Goal: Use online tool/utility: Utilize a website feature to perform a specific function

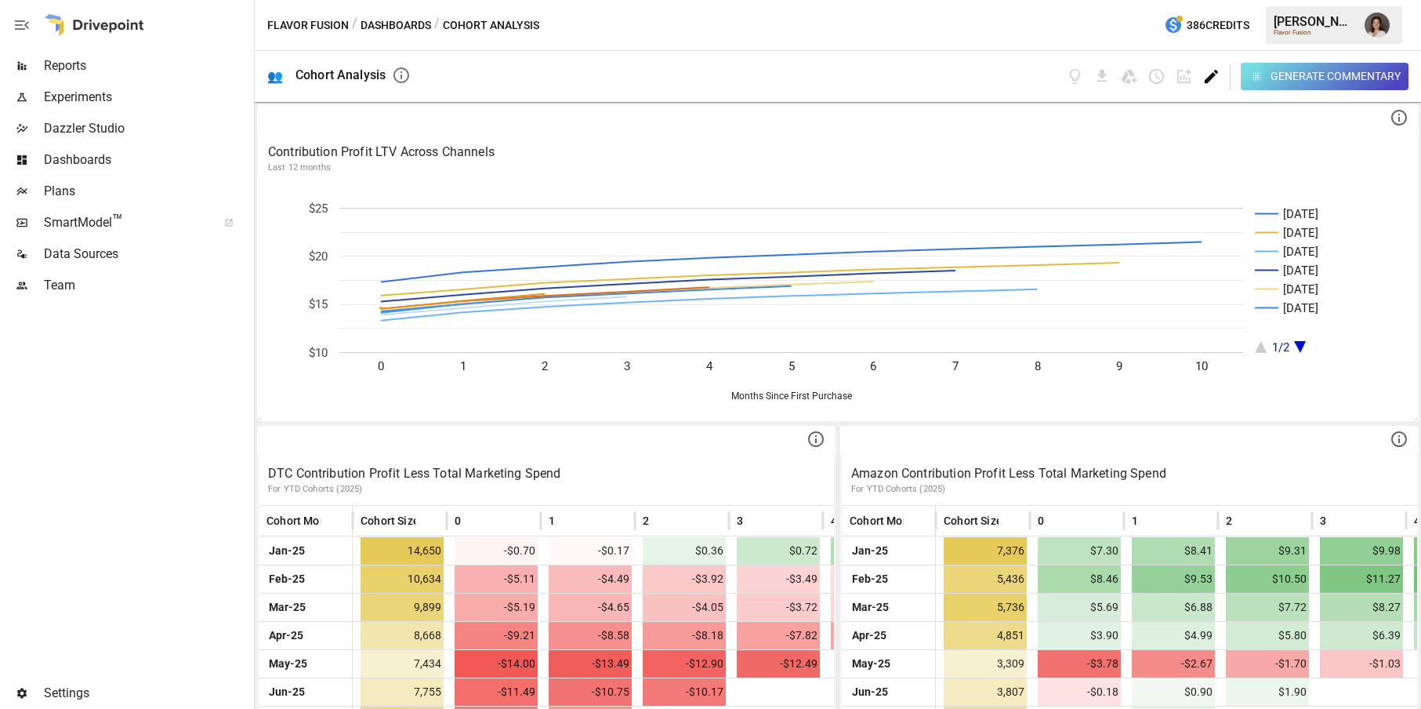
click at [1203, 74] on icon "Edit dashboard" at bounding box center [1212, 76] width 18 height 18
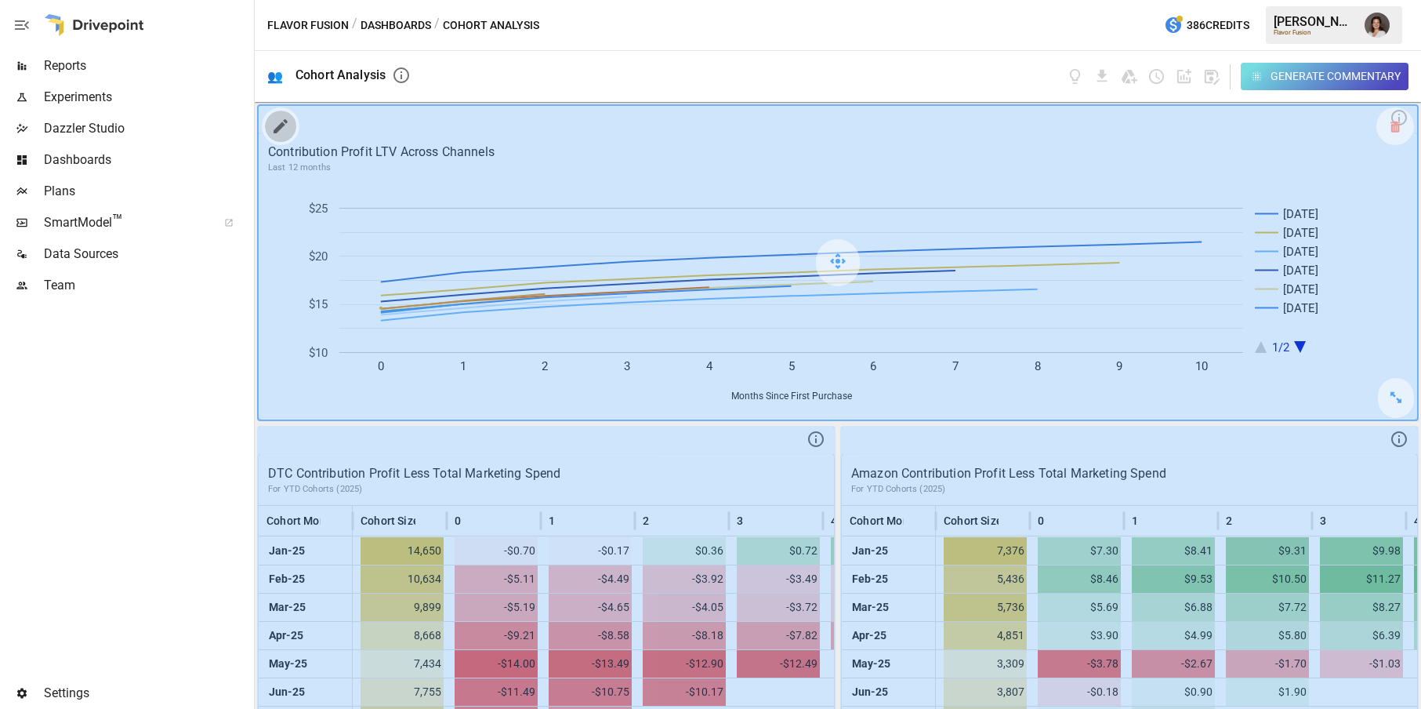
click at [274, 124] on icon "button" at bounding box center [280, 126] width 19 height 19
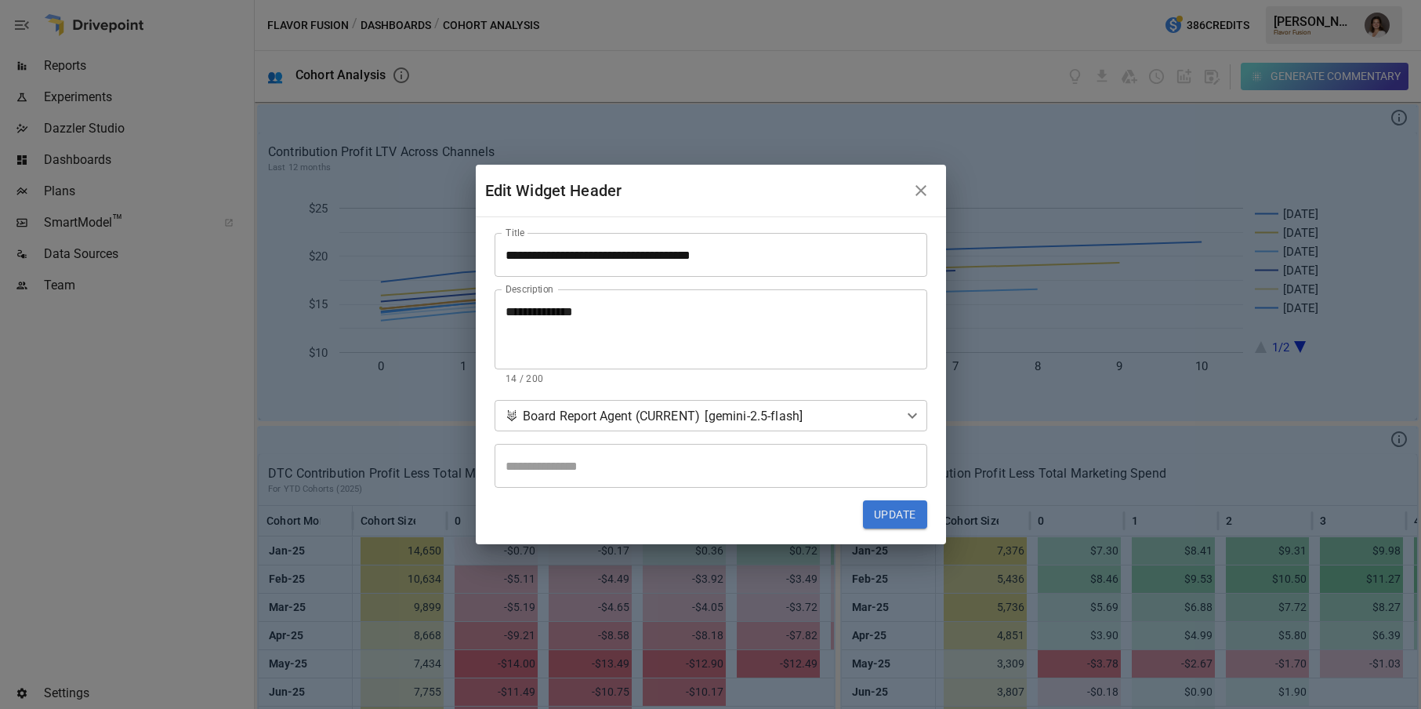
click at [556, 0] on body "Reports Experiments Dazzler Studio Dashboards Plans SmartModel ™ Data Sources T…" at bounding box center [710, 0] width 1421 height 0
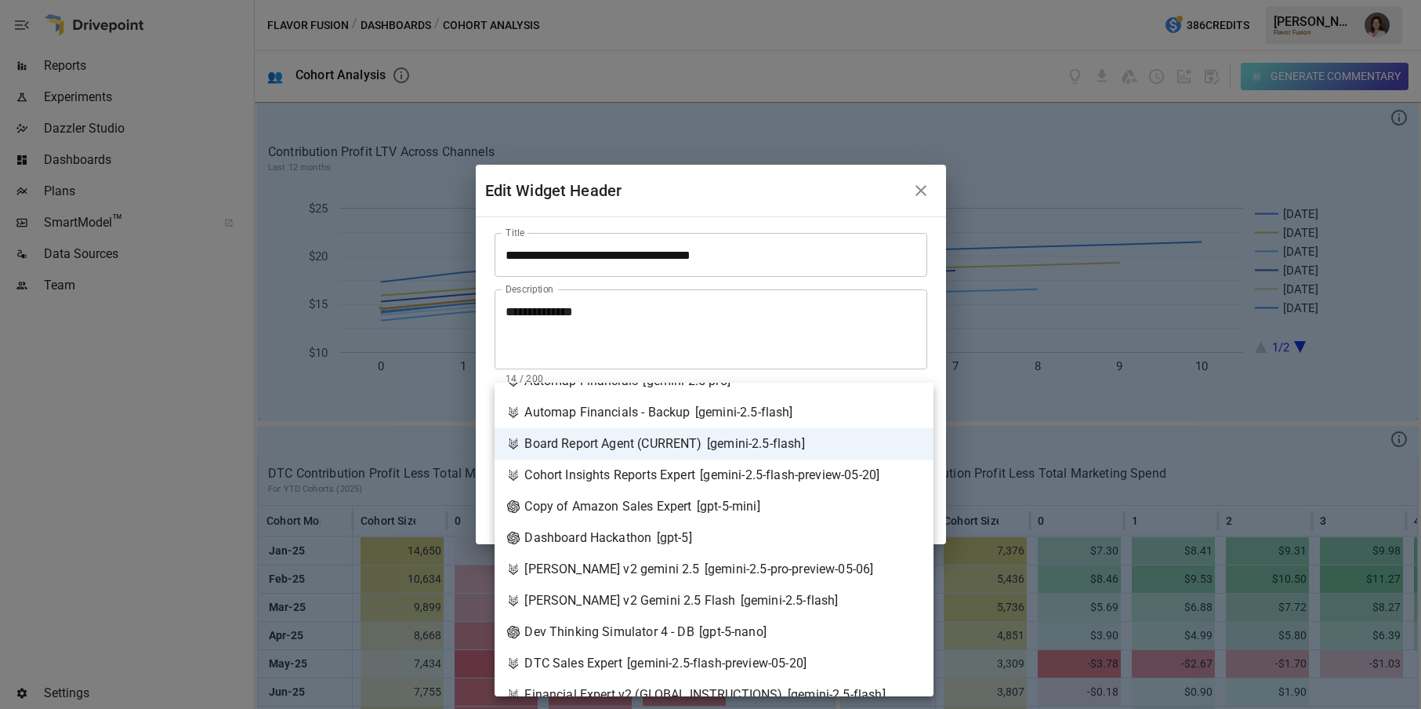
scroll to position [112, 0]
click at [618, 532] on div "Dashboard Hackathon [ gpt-5 ]" at bounding box center [599, 537] width 185 height 19
type input "**********"
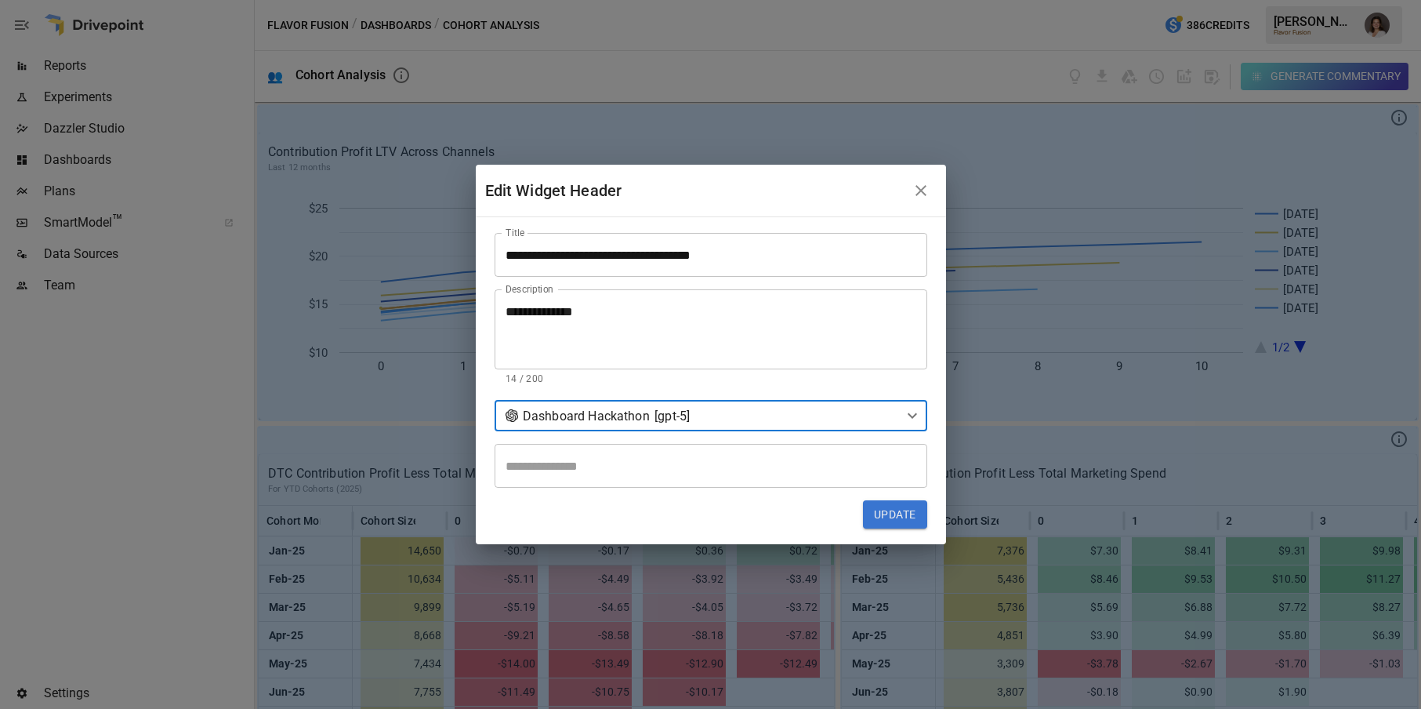
click at [901, 511] on button "Update" at bounding box center [895, 514] width 64 height 28
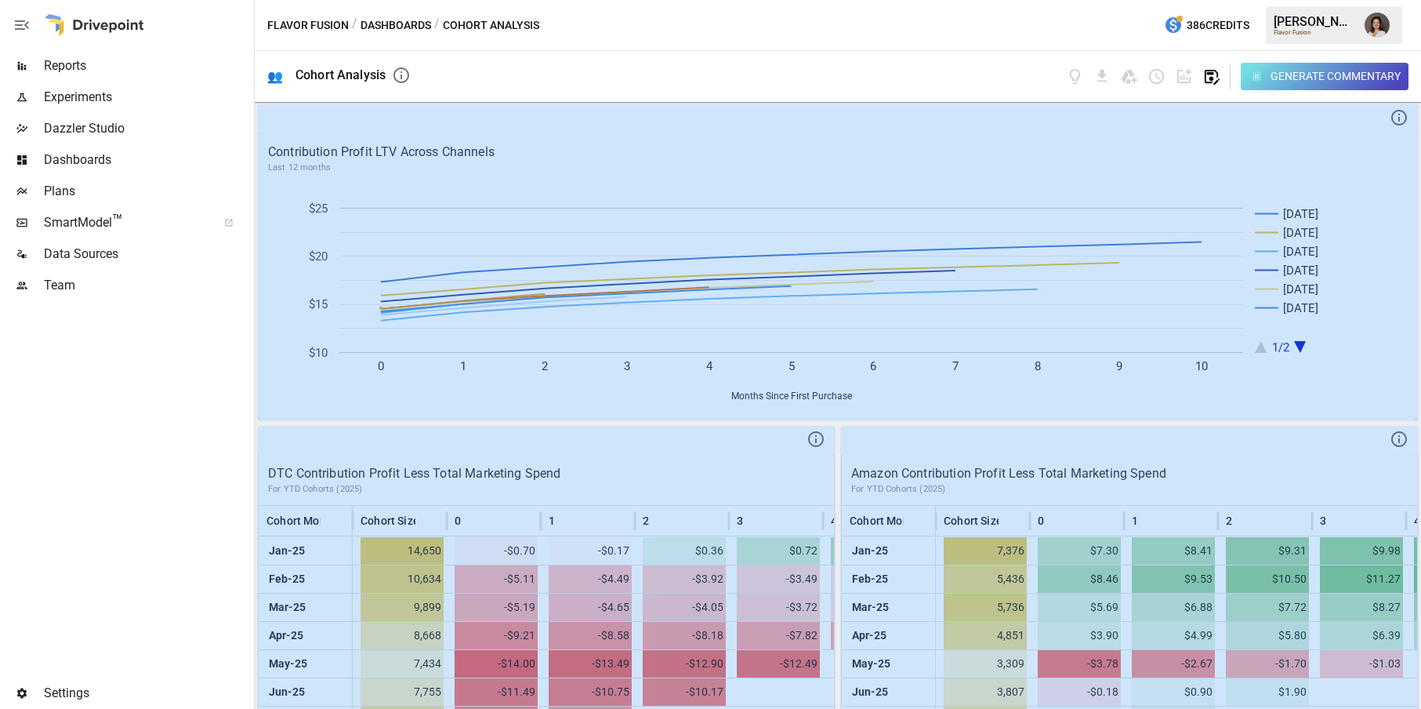
click at [1212, 77] on icon "button" at bounding box center [1212, 77] width 15 height 15
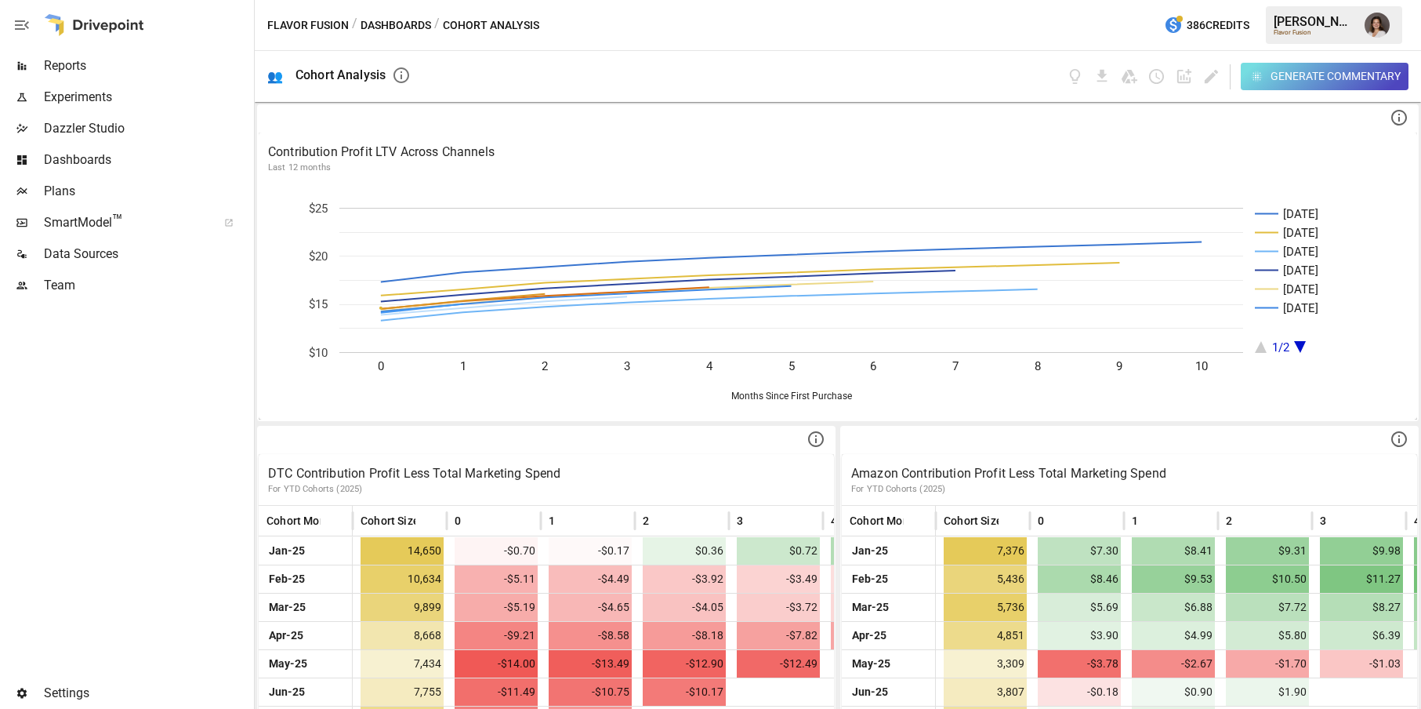
click at [1276, 74] on div "Generate Commentary" at bounding box center [1336, 77] width 130 height 20
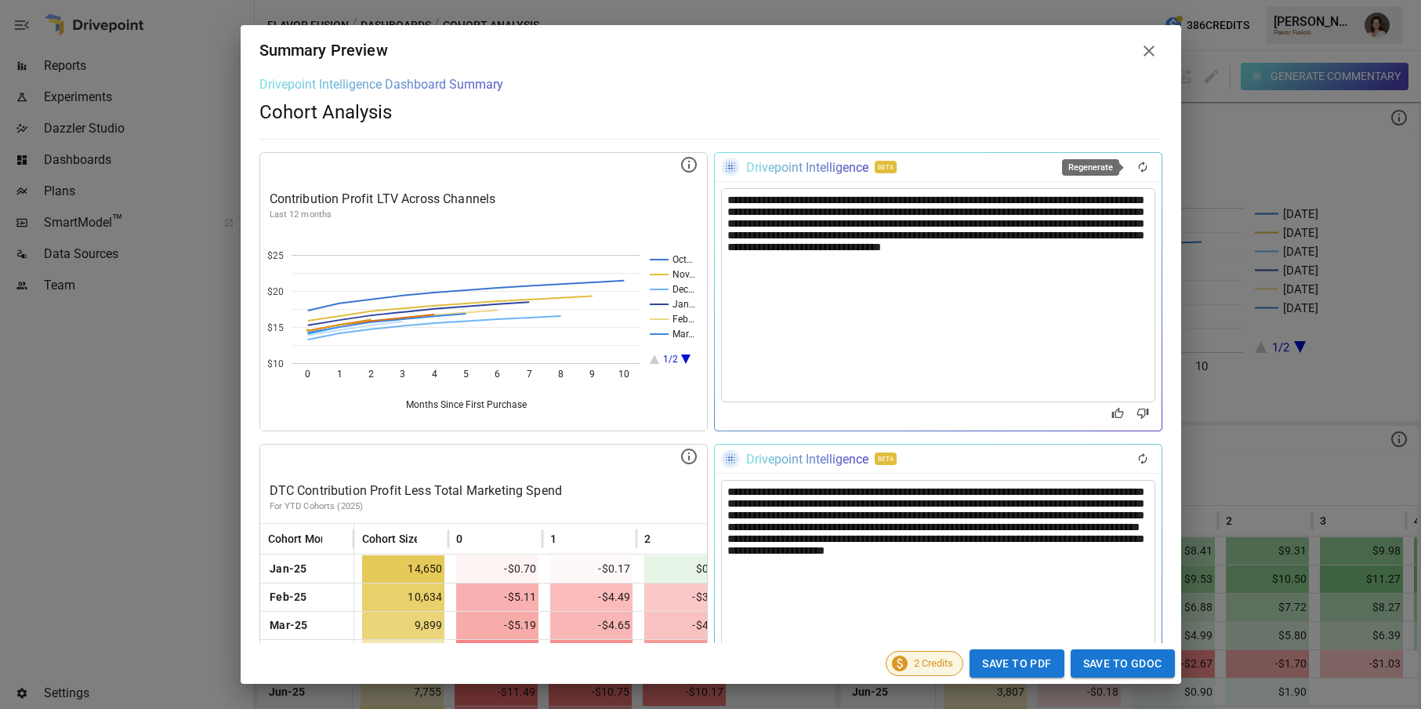
click at [1145, 165] on icon "Regenerate" at bounding box center [1143, 167] width 13 height 13
click at [1138, 413] on icon "Bad Response" at bounding box center [1143, 413] width 12 height 10
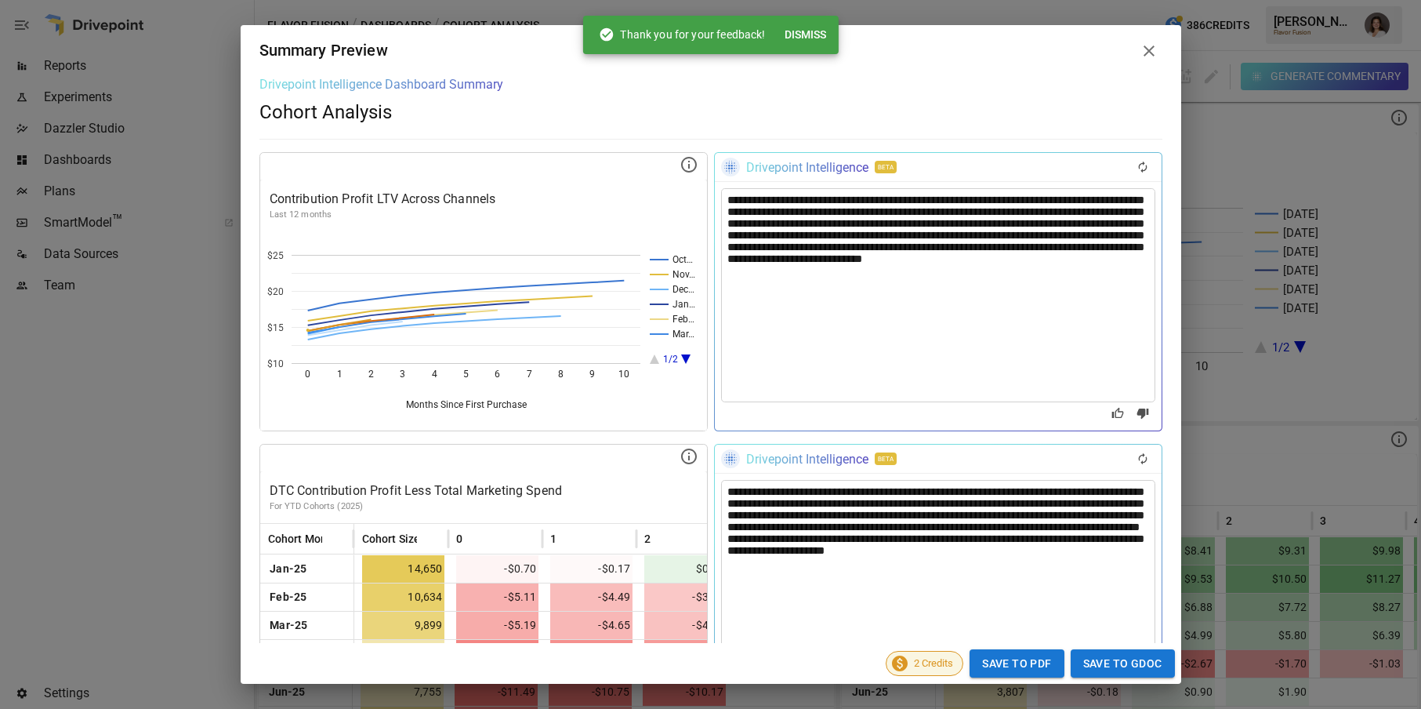
click at [1141, 165] on icon "Regenerate" at bounding box center [1143, 167] width 13 height 13
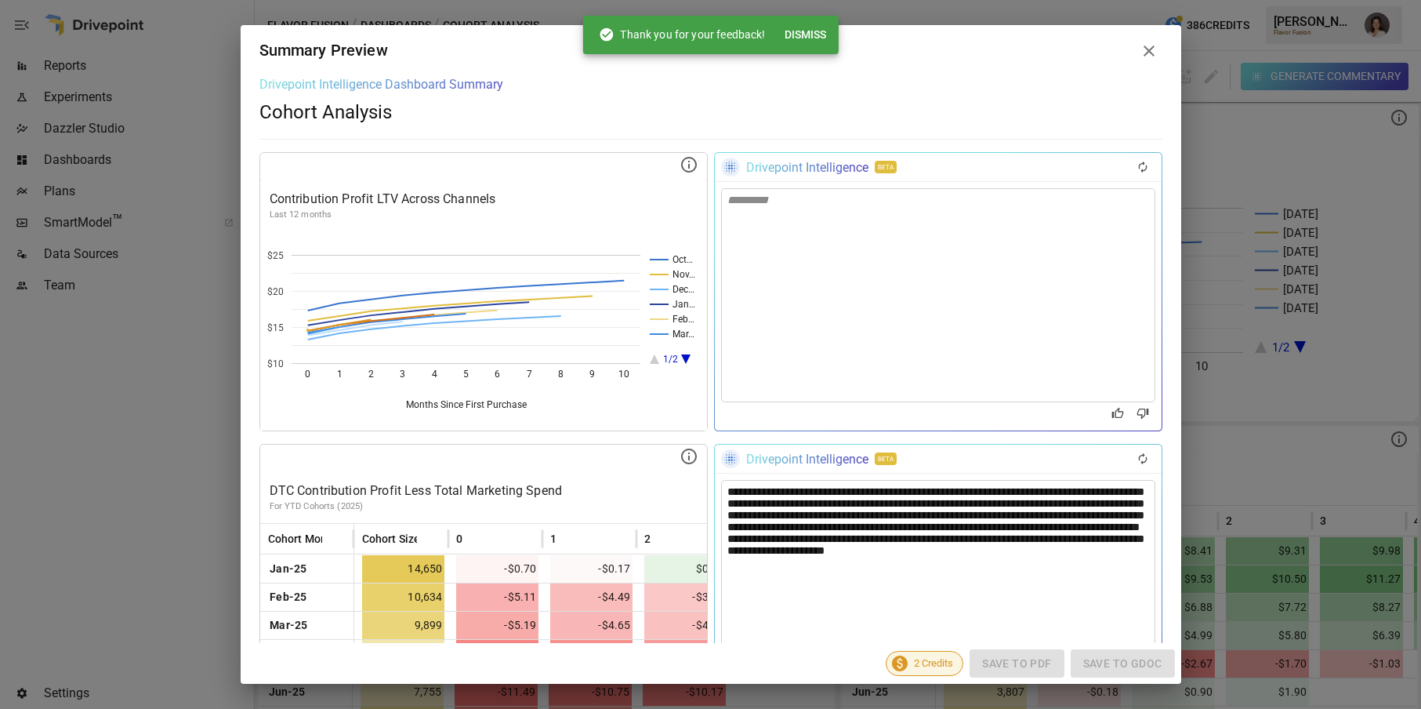
click at [815, 33] on button "Dismiss" at bounding box center [805, 34] width 54 height 29
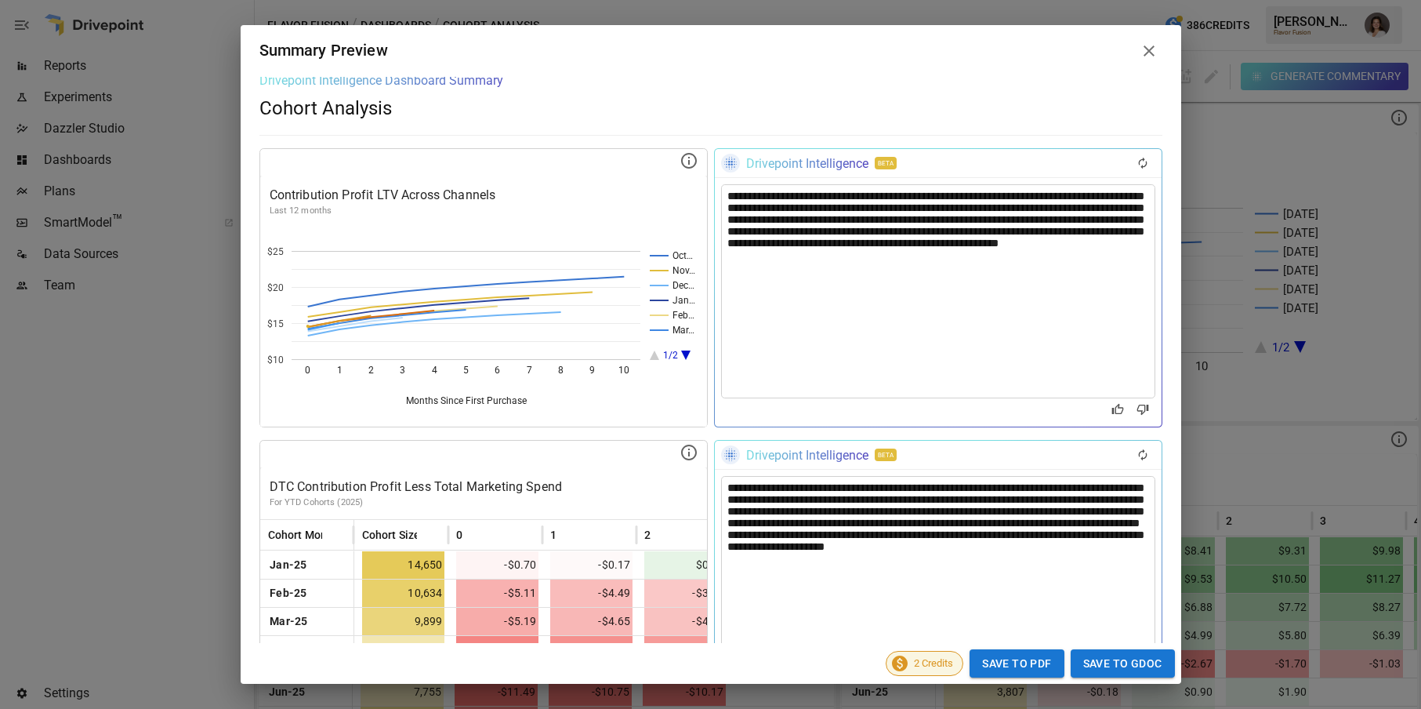
scroll to position [0, 0]
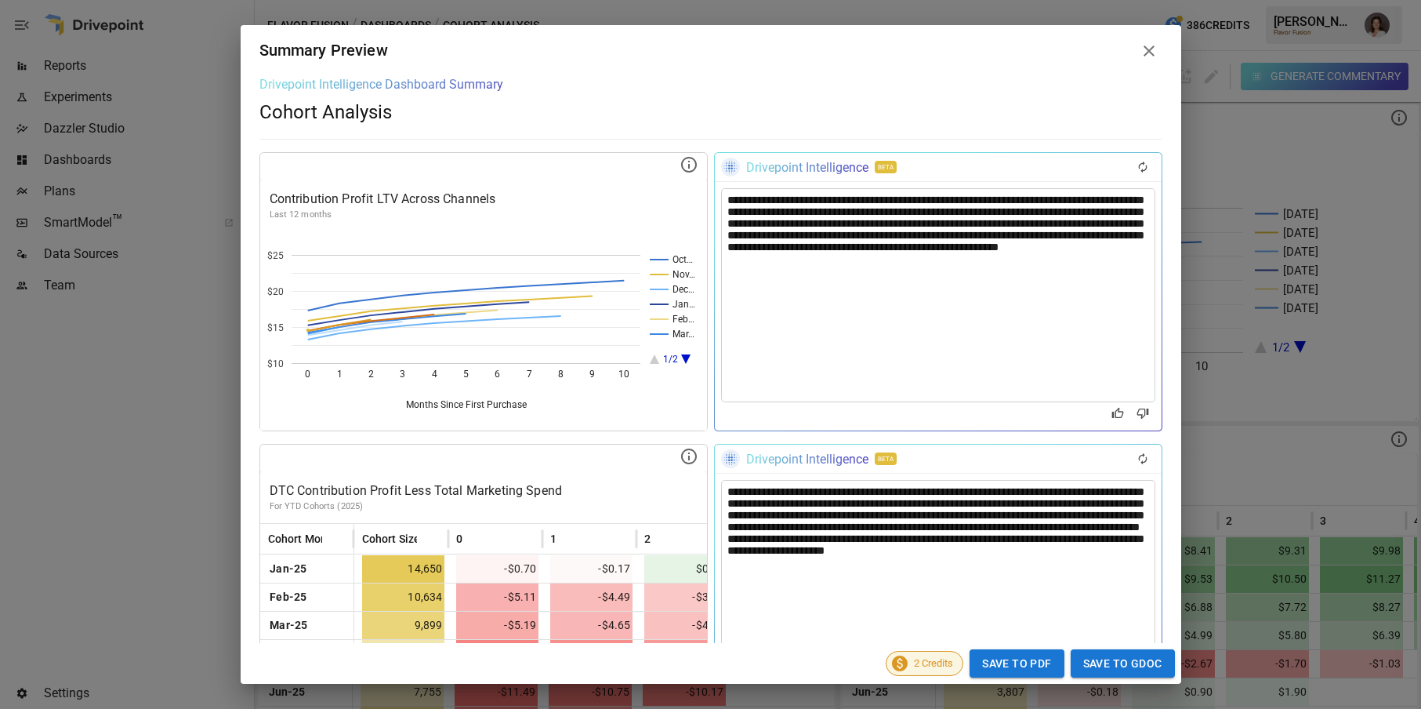
click at [1141, 171] on icon "Regenerate" at bounding box center [1143, 167] width 13 height 13
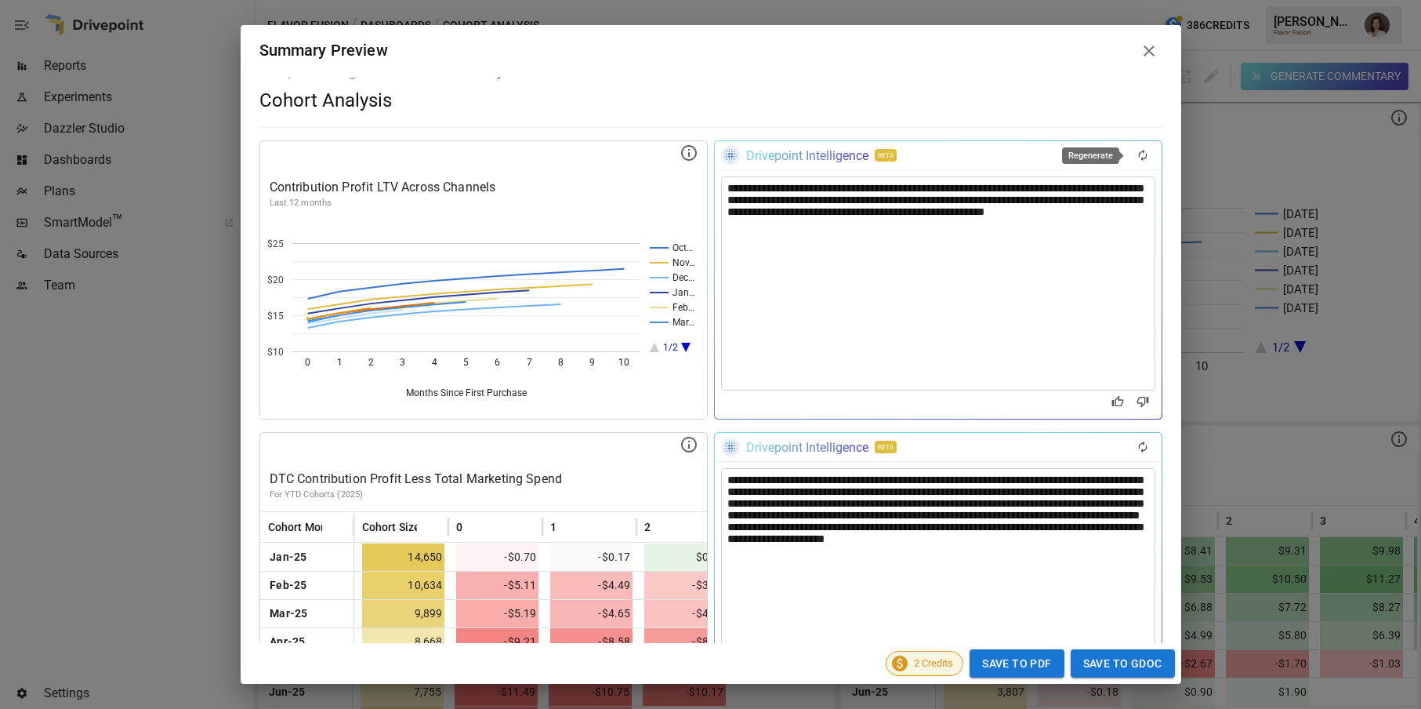
click at [1143, 152] on icon "Regenerate" at bounding box center [1143, 155] width 13 height 13
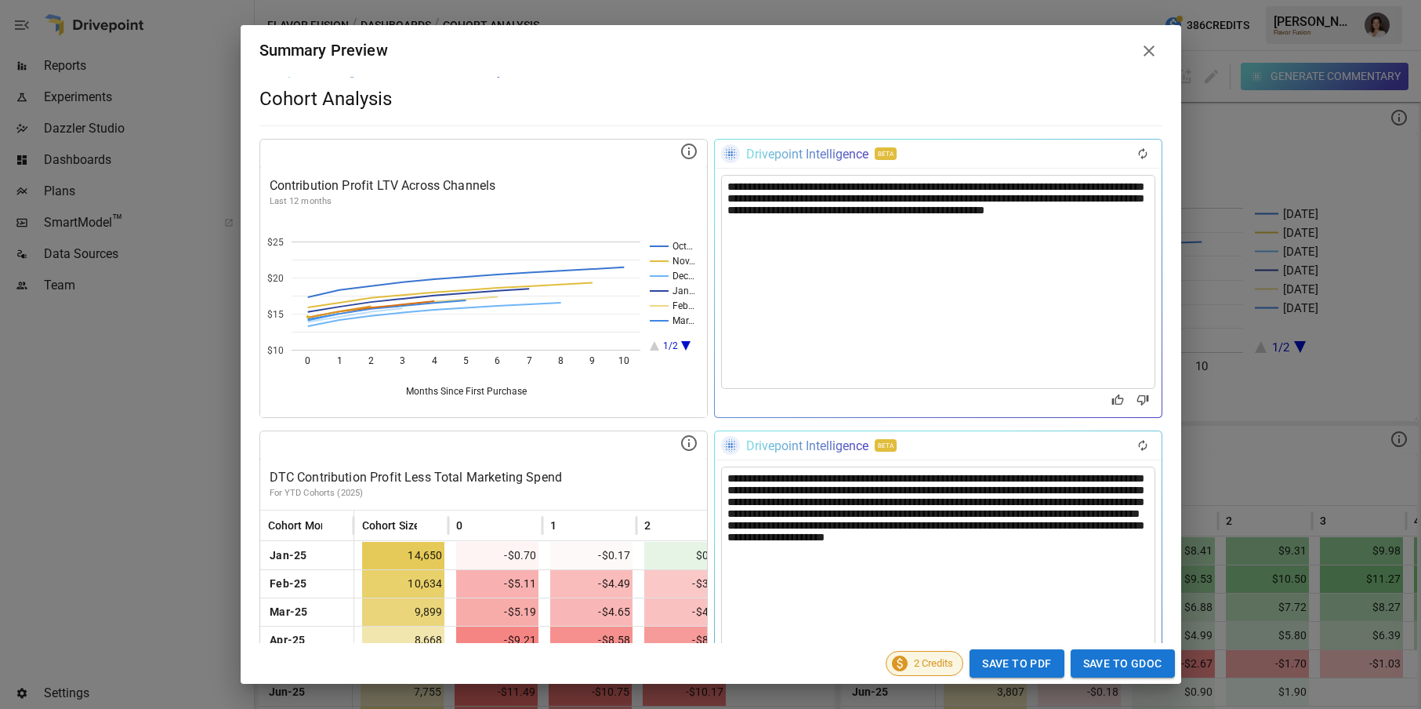
scroll to position [11, 0]
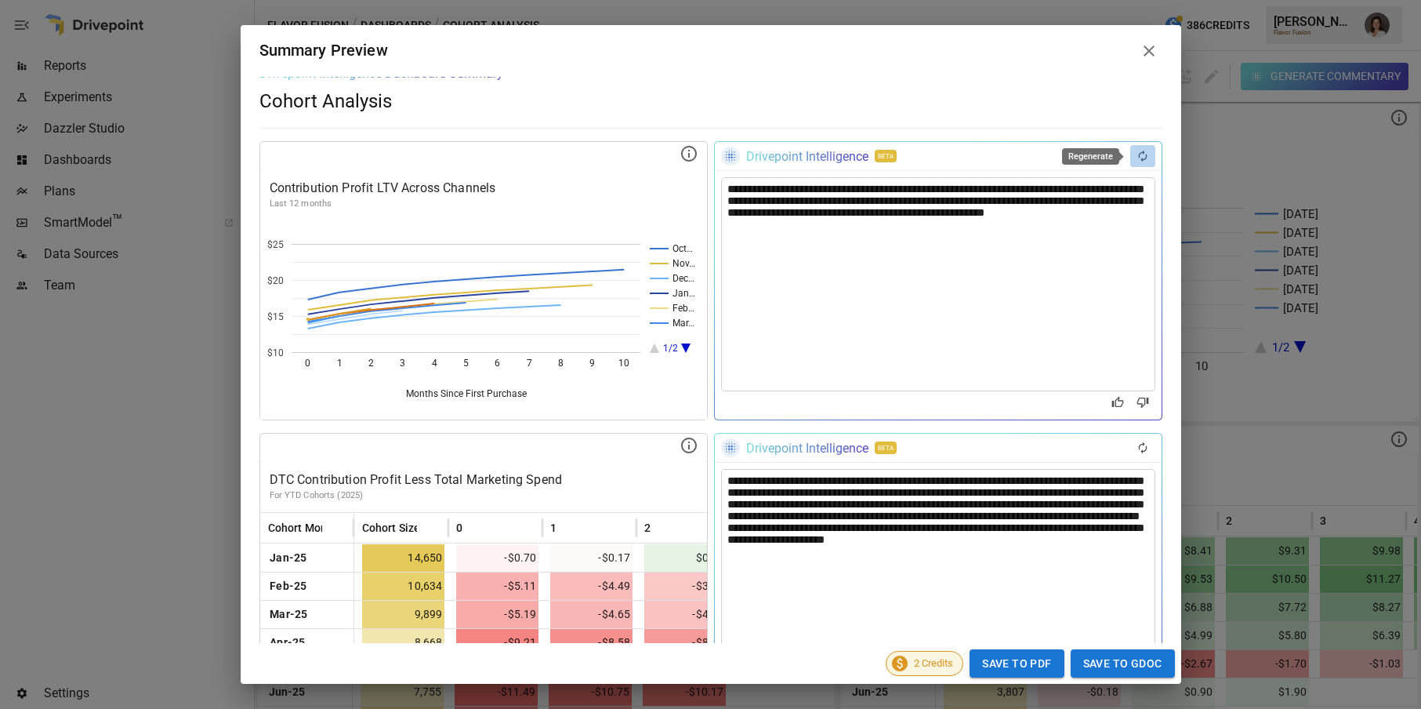
click at [1141, 151] on icon "Regenerate" at bounding box center [1142, 157] width 9 height 12
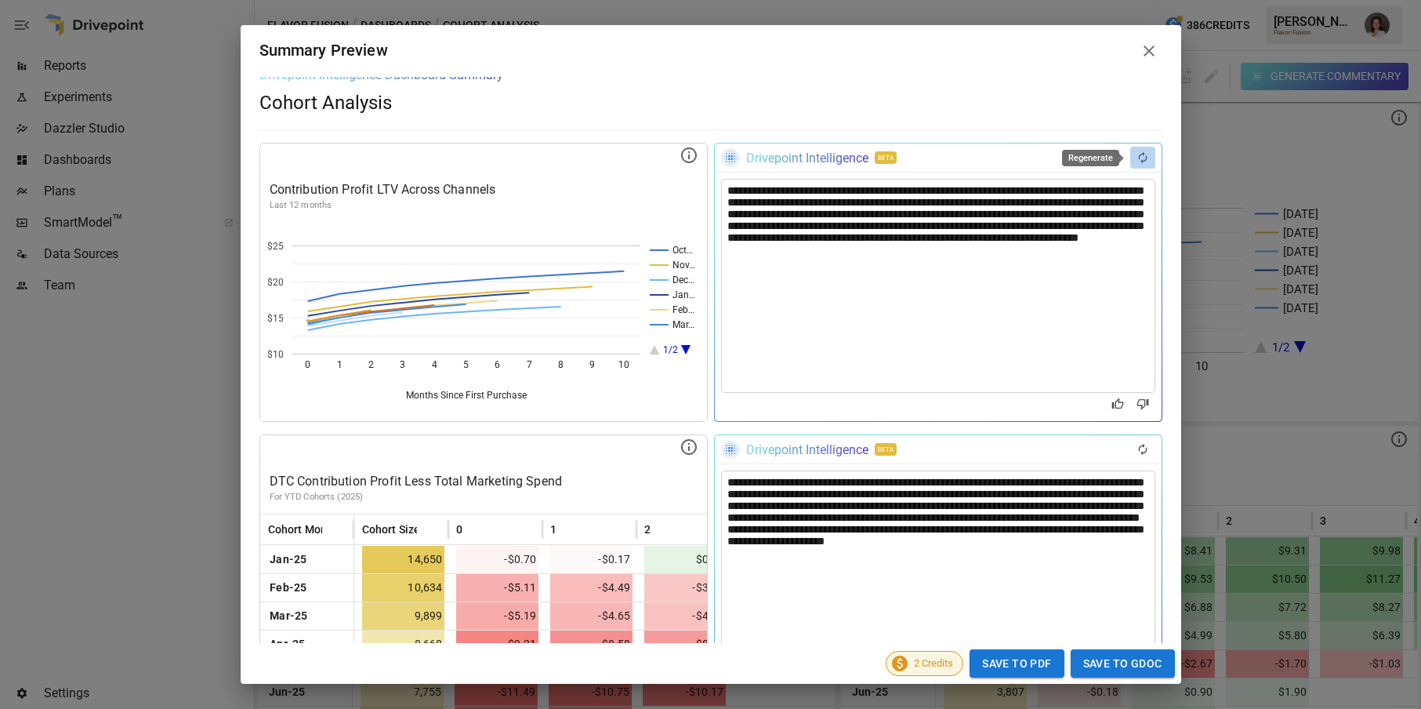
click at [1141, 154] on icon "Regenerate" at bounding box center [1143, 157] width 13 height 13
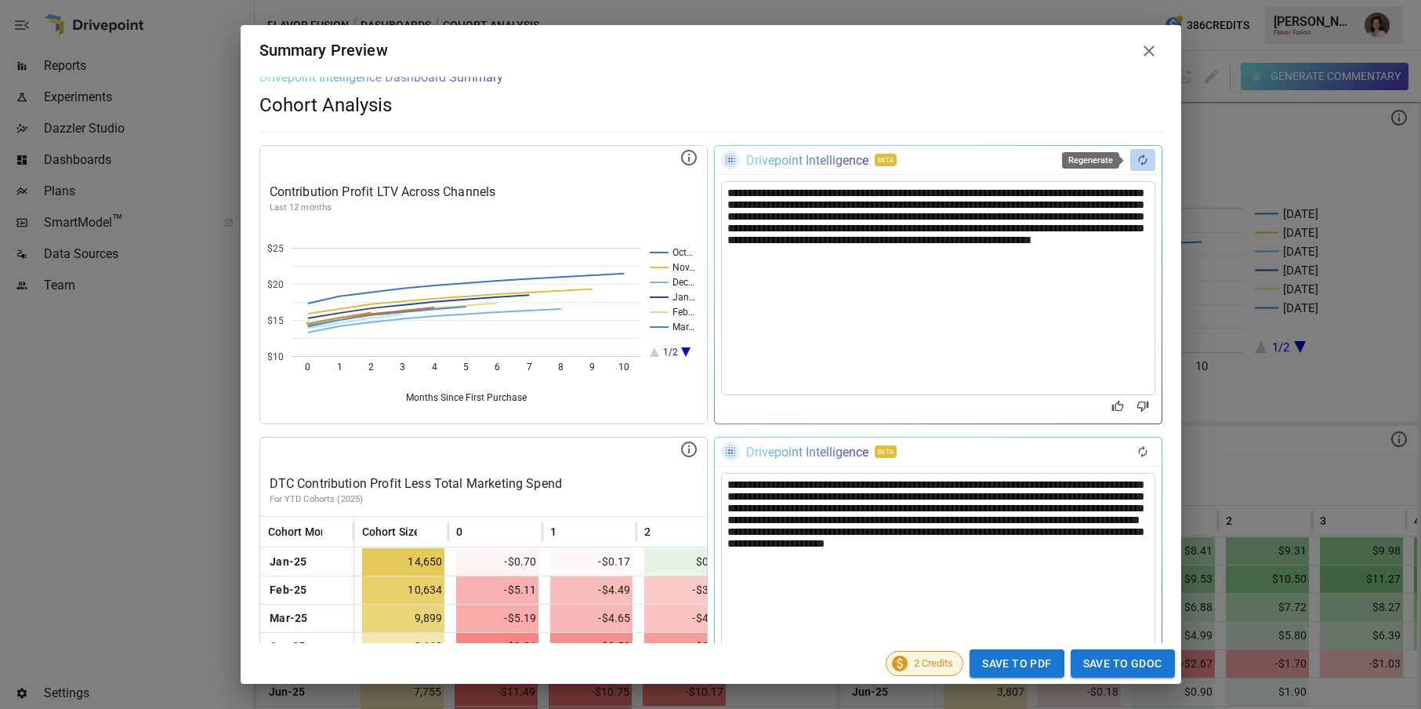
click at [1141, 160] on icon "Regenerate" at bounding box center [1143, 160] width 13 height 13
click at [1122, 407] on icon "Good Response" at bounding box center [1118, 406] width 12 height 10
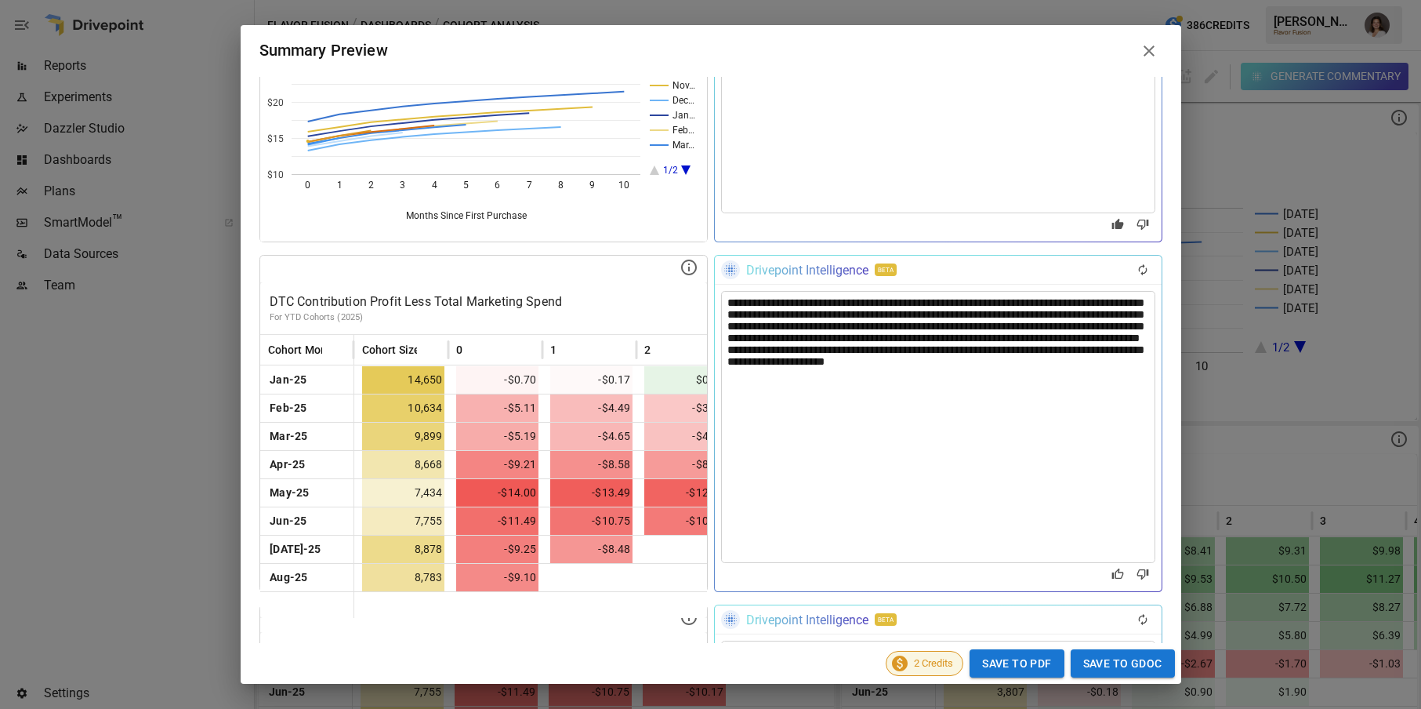
scroll to position [25, 0]
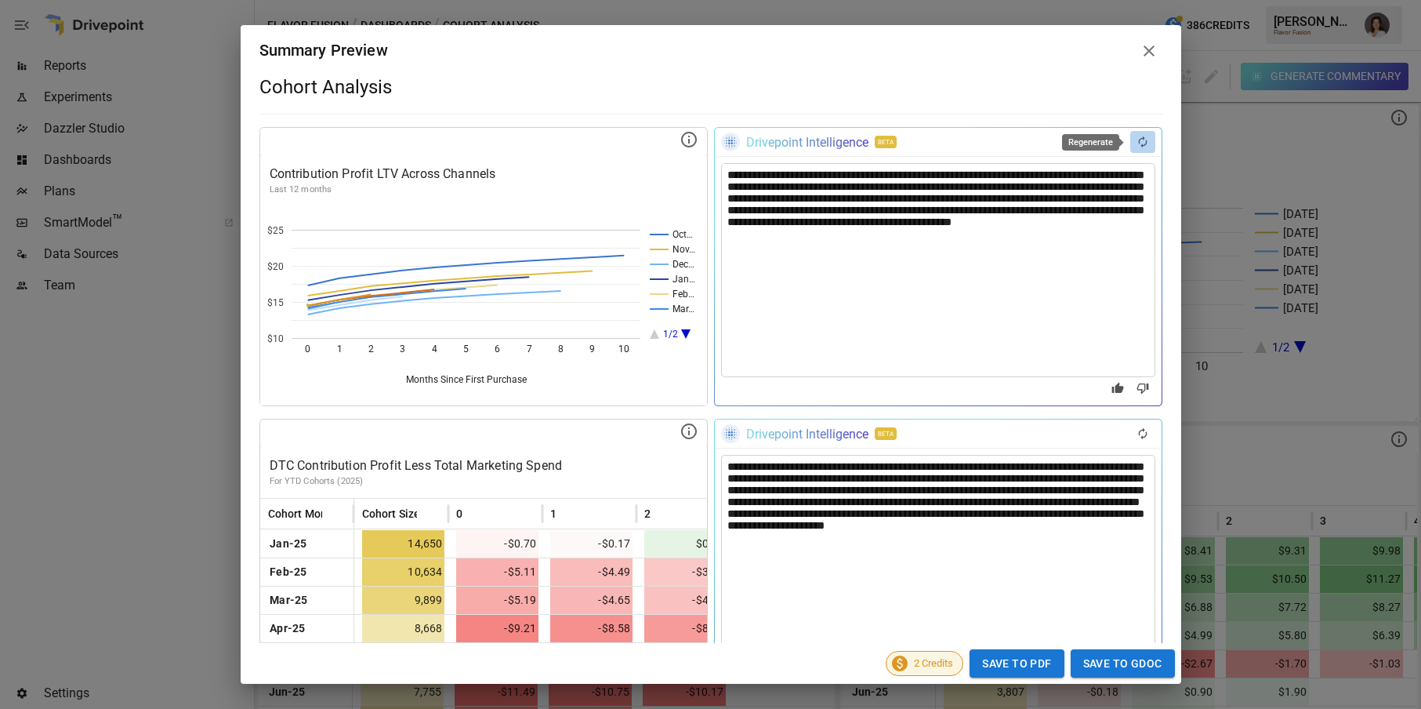
click at [1143, 143] on icon "Regenerate" at bounding box center [1143, 142] width 13 height 13
click at [1141, 143] on icon "Regenerate" at bounding box center [1143, 142] width 13 height 13
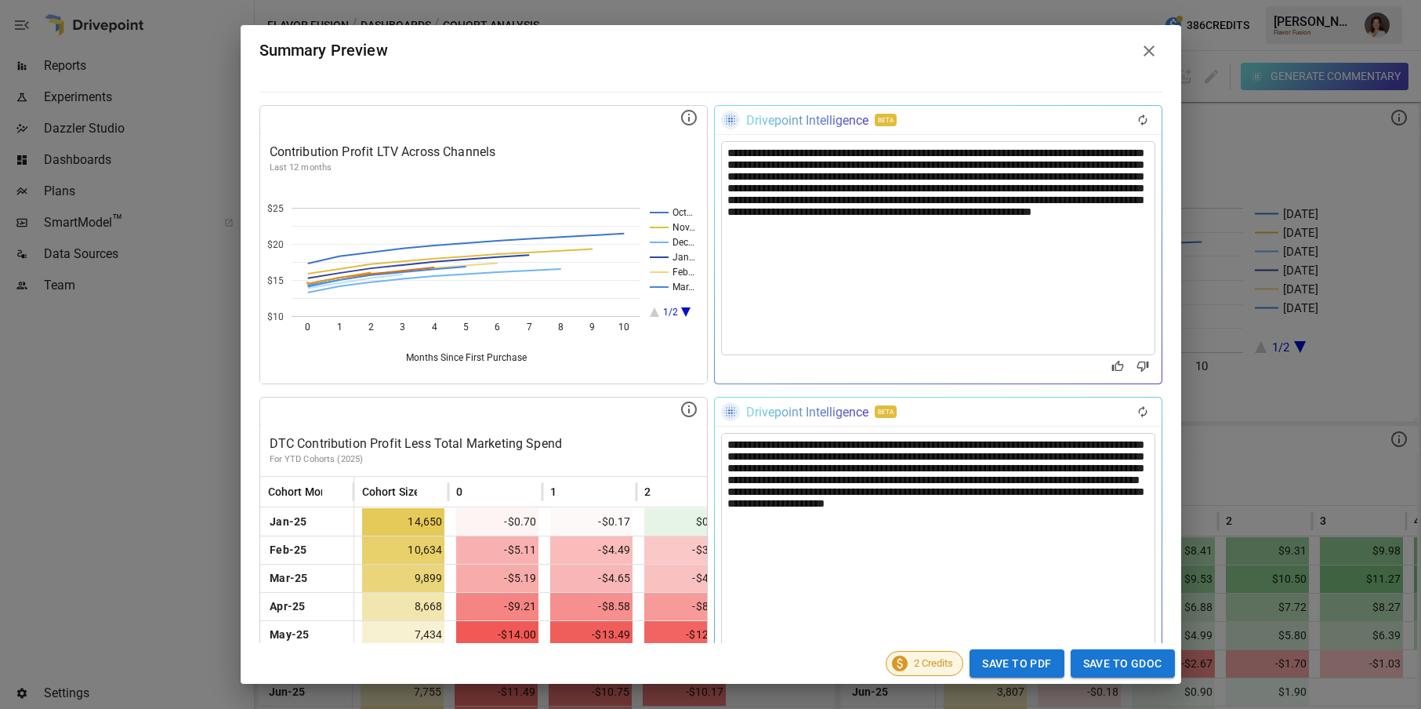
scroll to position [0, 0]
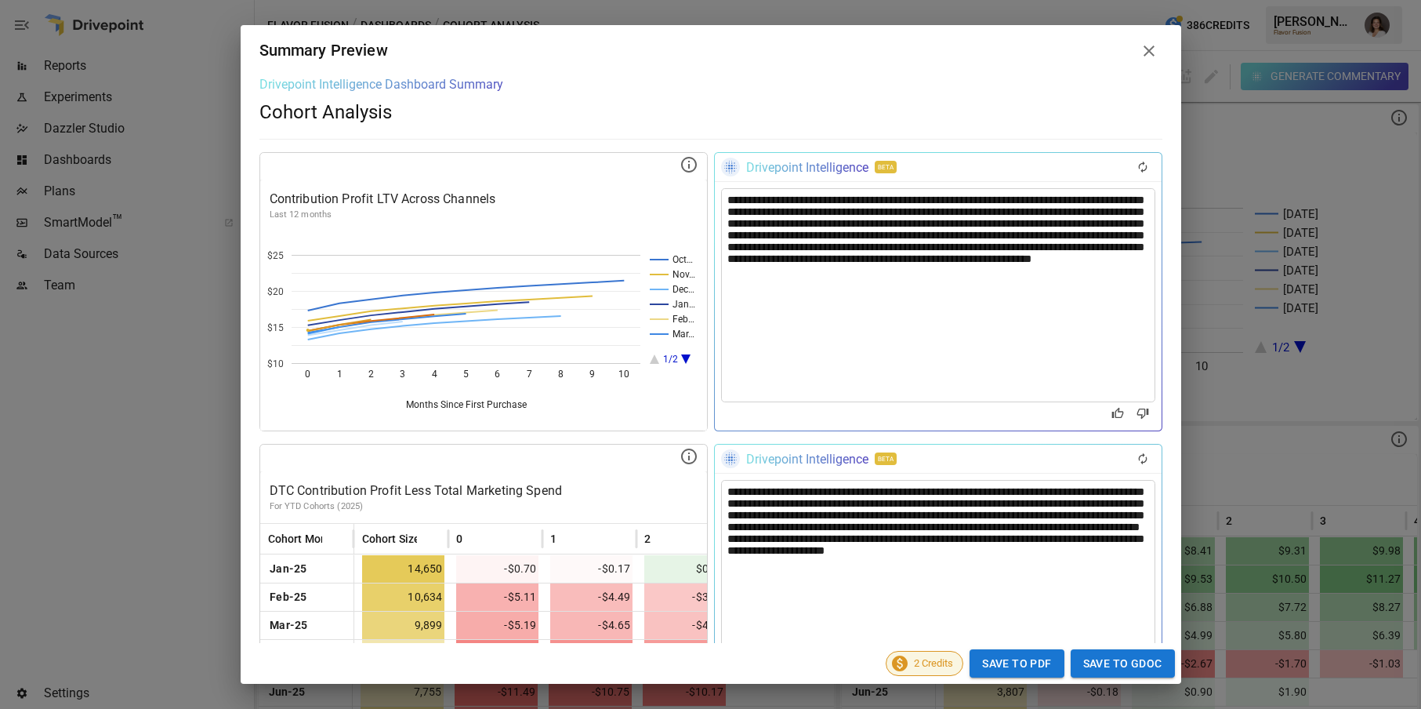
click at [890, 278] on div "**********" at bounding box center [938, 295] width 434 height 214
click at [1150, 167] on button "Regenerate" at bounding box center [1142, 167] width 25 height 22
click at [1117, 413] on icon "Good Response" at bounding box center [1118, 413] width 13 height 13
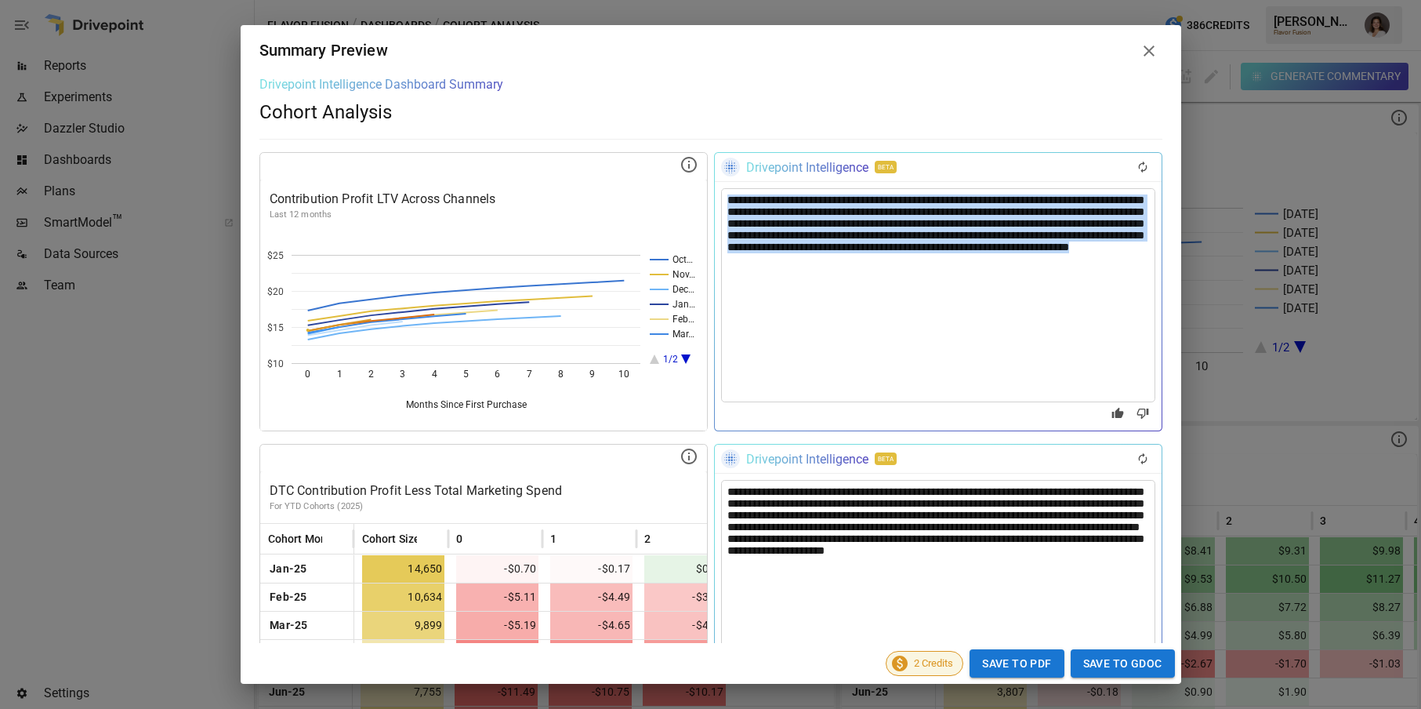
drag, startPoint x: 821, startPoint y: 269, endPoint x: 731, endPoint y: 198, distance: 114.5
click at [731, 198] on div "**********" at bounding box center [938, 295] width 434 height 214
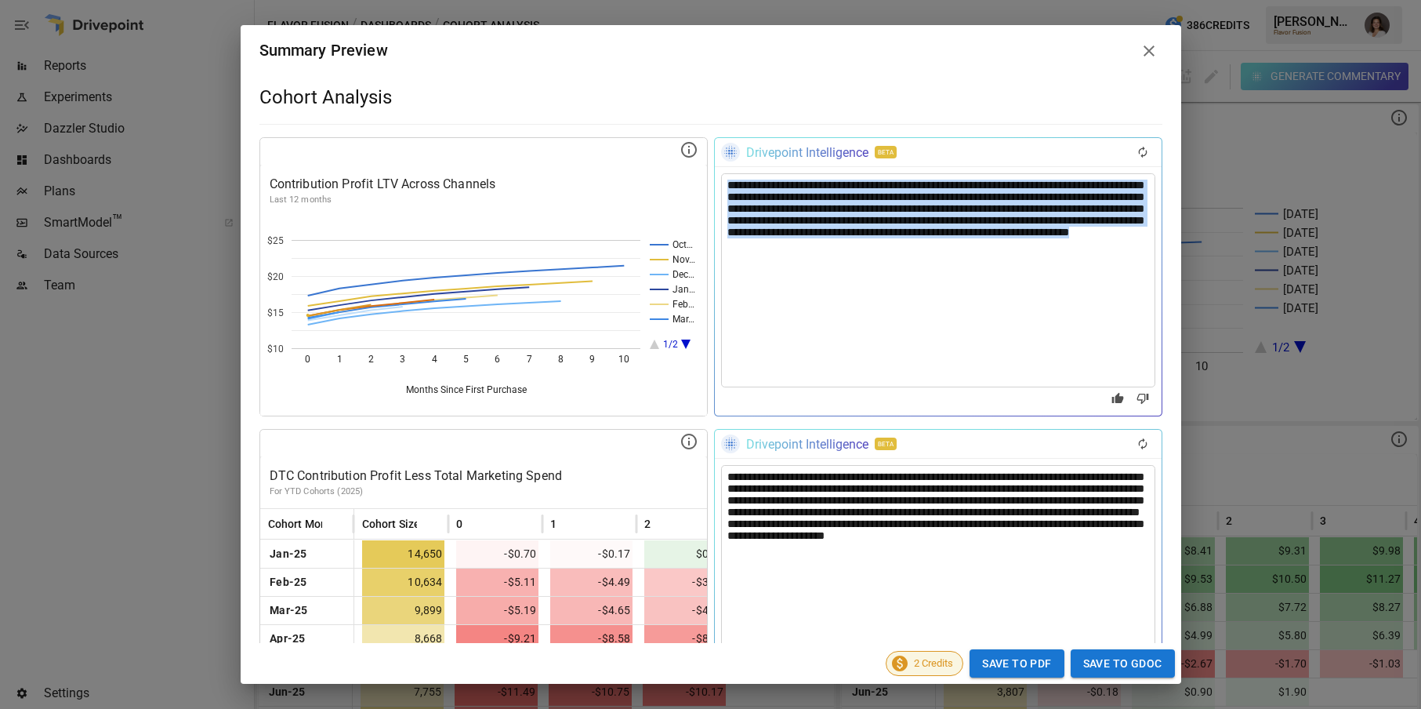
copy div "**********"
click at [830, 259] on div "**********" at bounding box center [938, 279] width 434 height 214
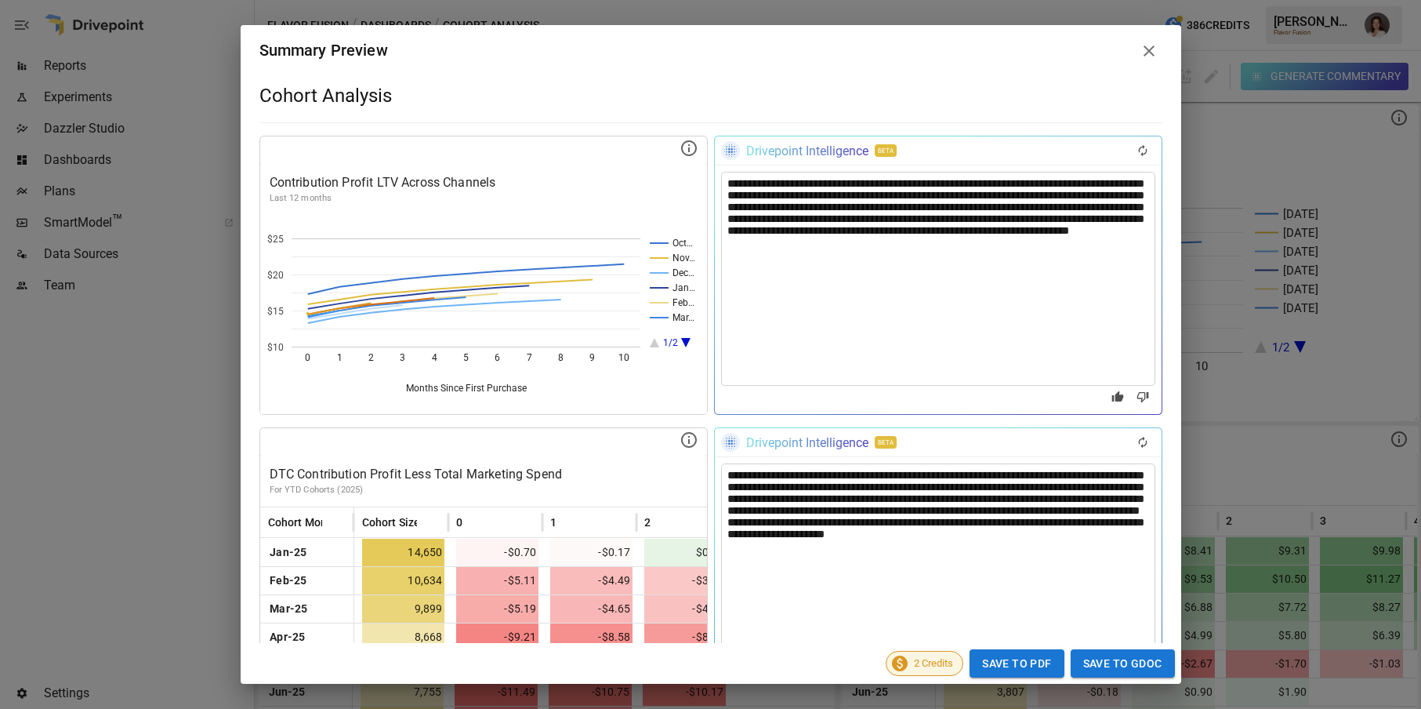
click at [1145, 46] on icon at bounding box center [1149, 50] width 11 height 11
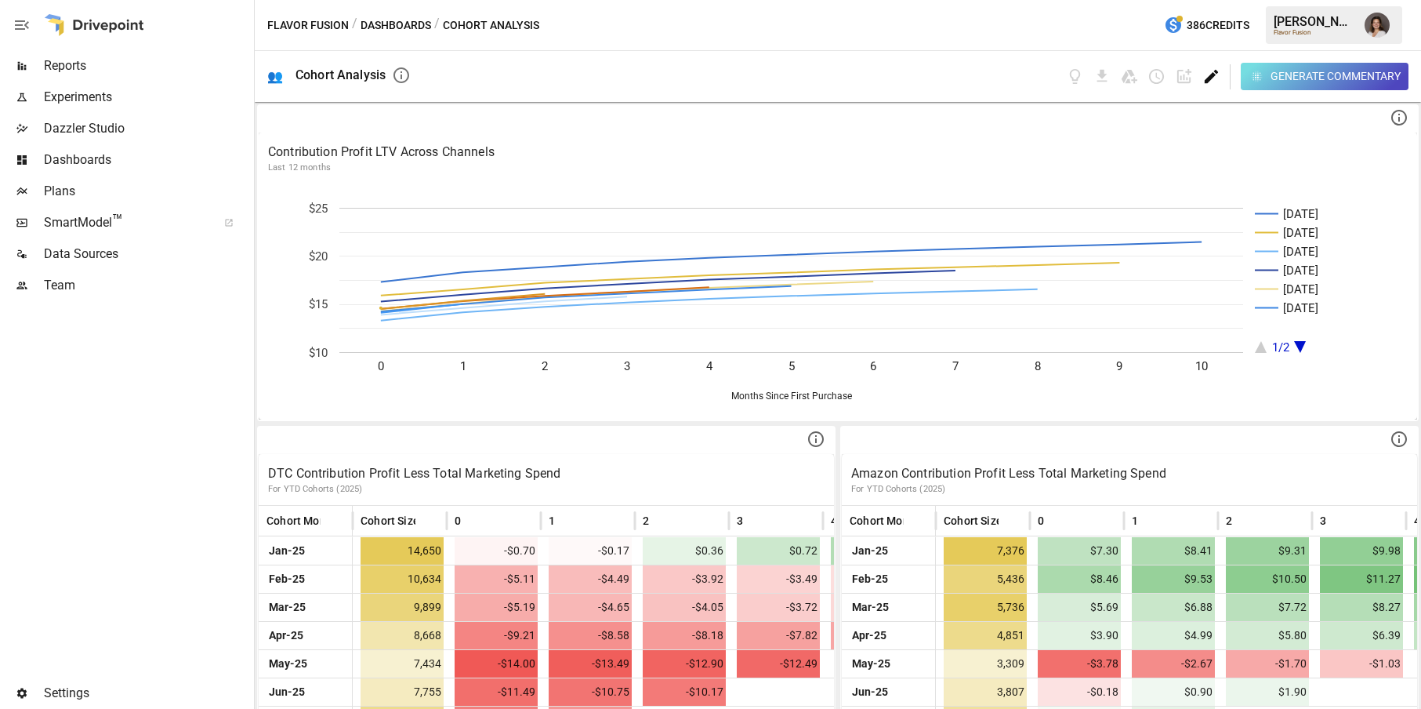
click at [1210, 79] on icon "Edit dashboard" at bounding box center [1212, 76] width 18 height 18
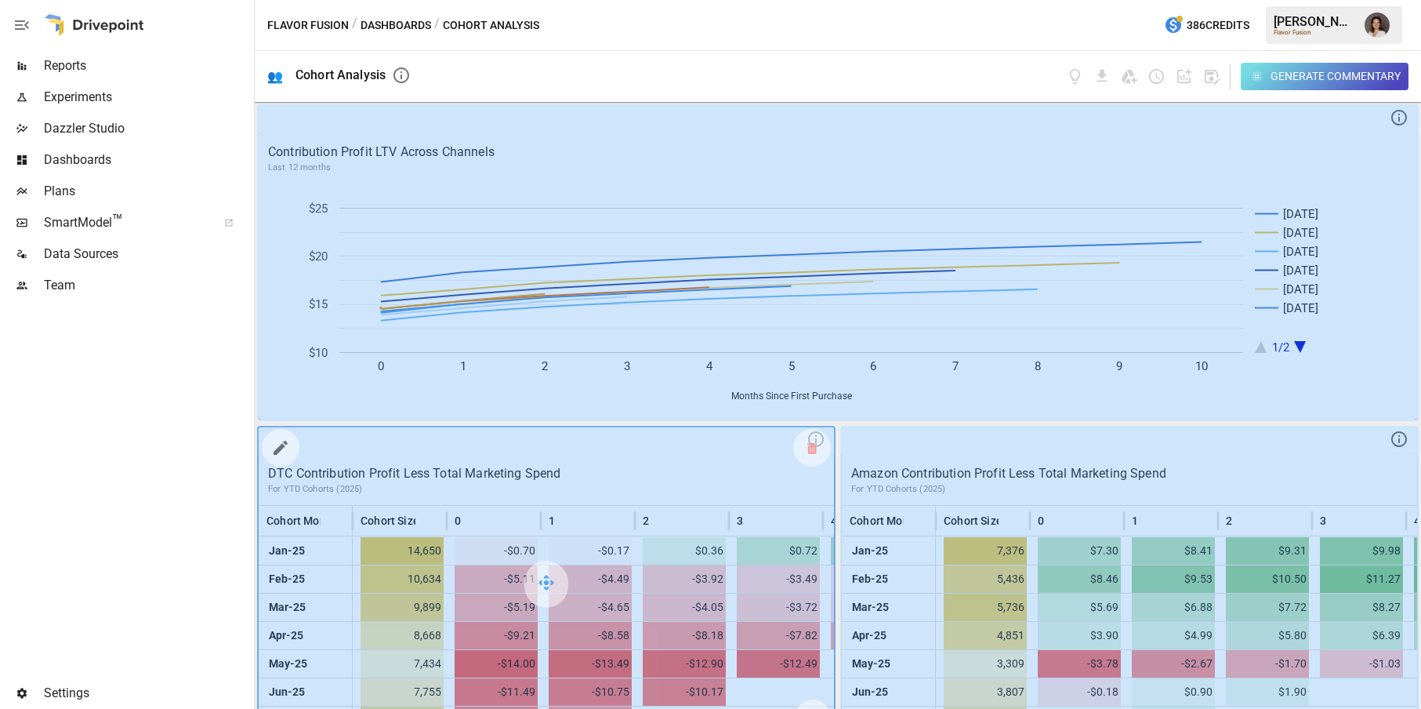
click at [282, 456] on icon "button" at bounding box center [280, 447] width 19 height 19
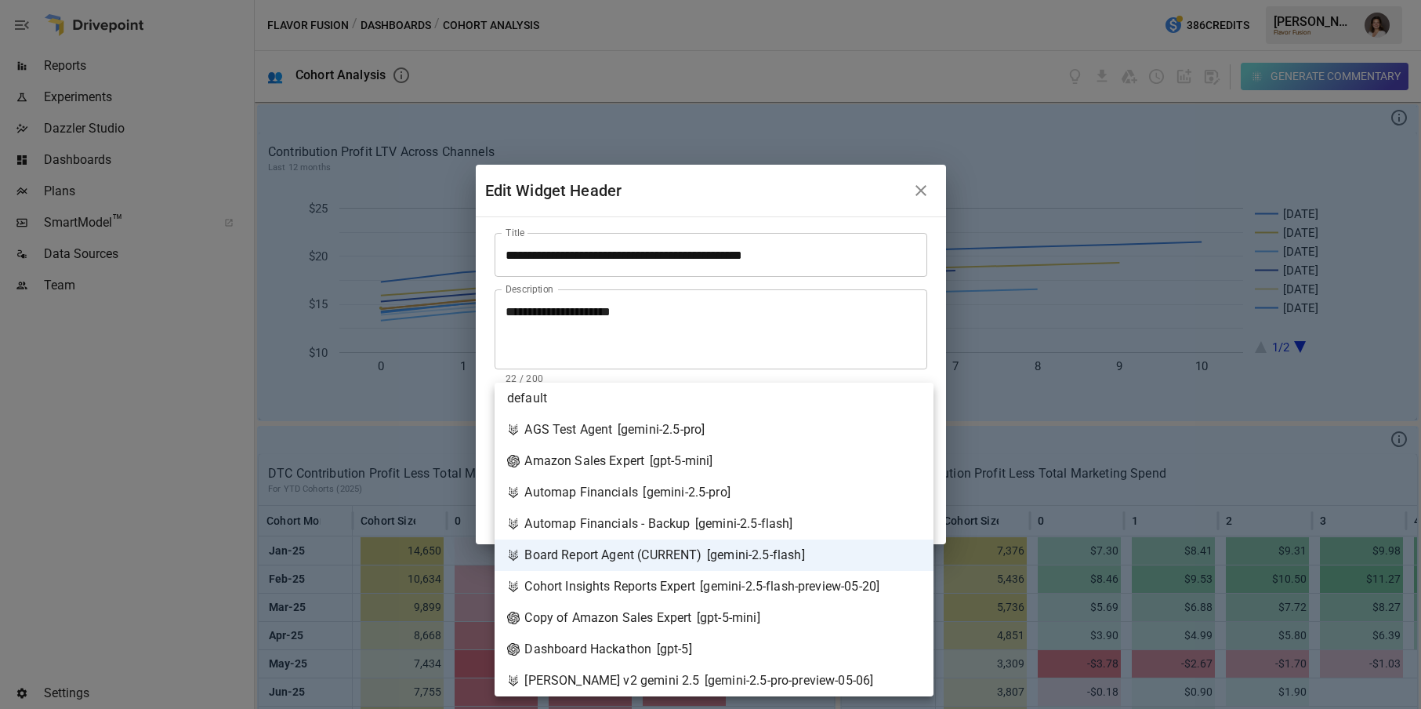
click at [690, 0] on body "Reports Experiments Dazzler Studio Dashboards Plans SmartModel ™ Data Sources T…" at bounding box center [710, 0] width 1421 height 0
click at [670, 640] on span "[ gpt-5 ]" at bounding box center [674, 649] width 35 height 19
type input "**********"
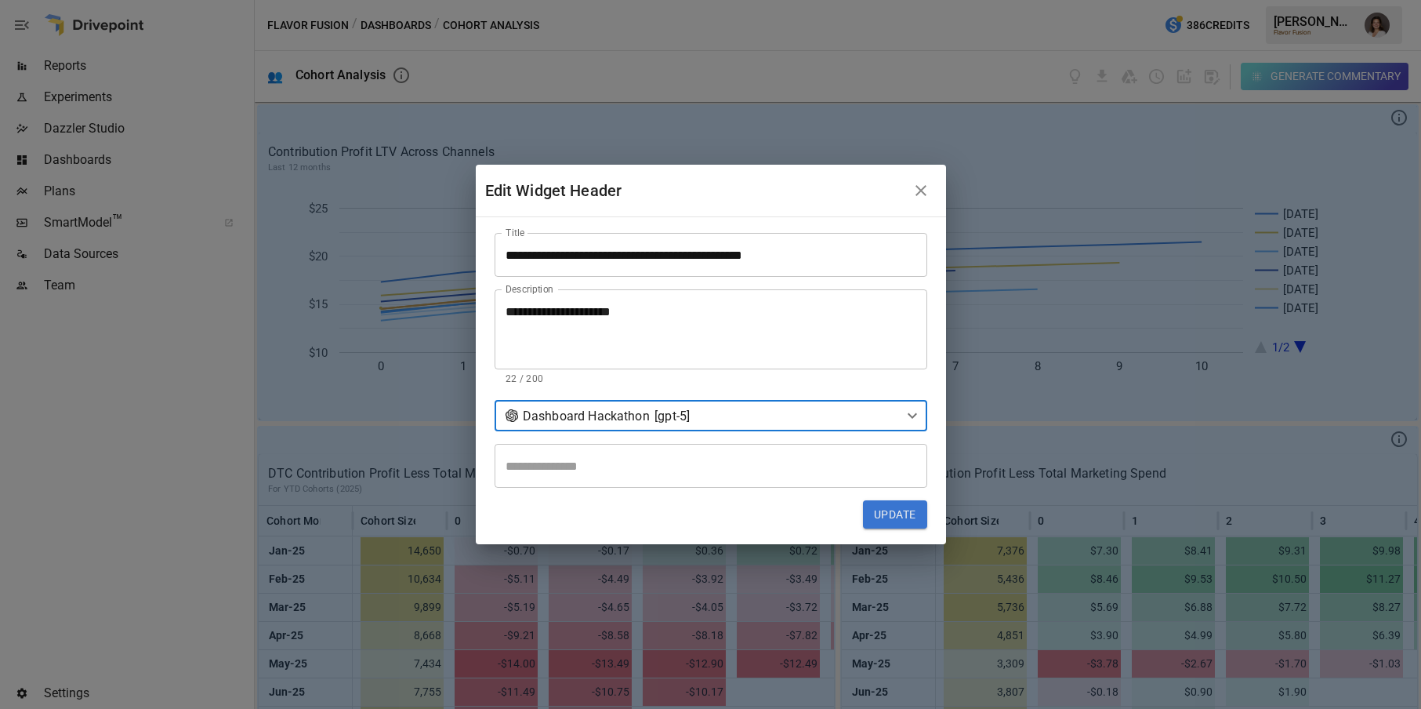
click at [897, 514] on button "Update" at bounding box center [895, 514] width 64 height 28
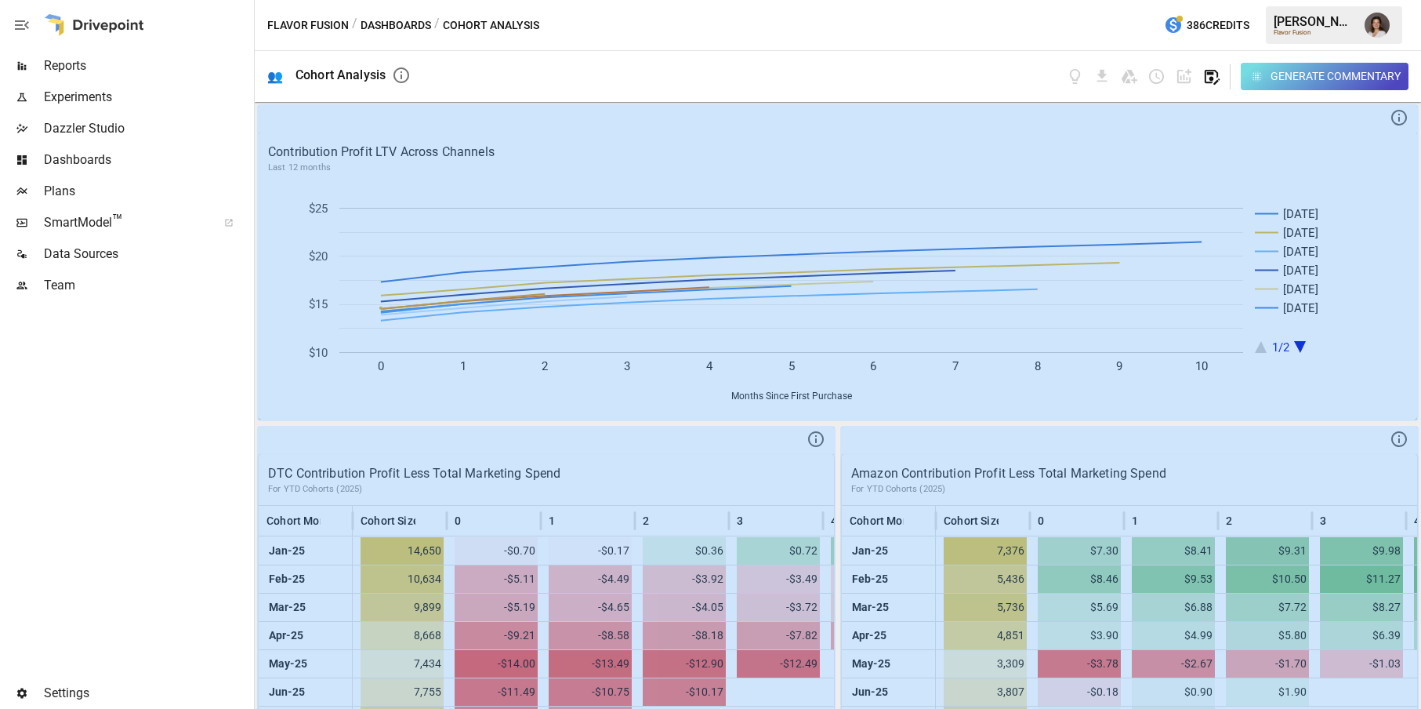
click at [1203, 78] on icon "button" at bounding box center [1212, 76] width 18 height 18
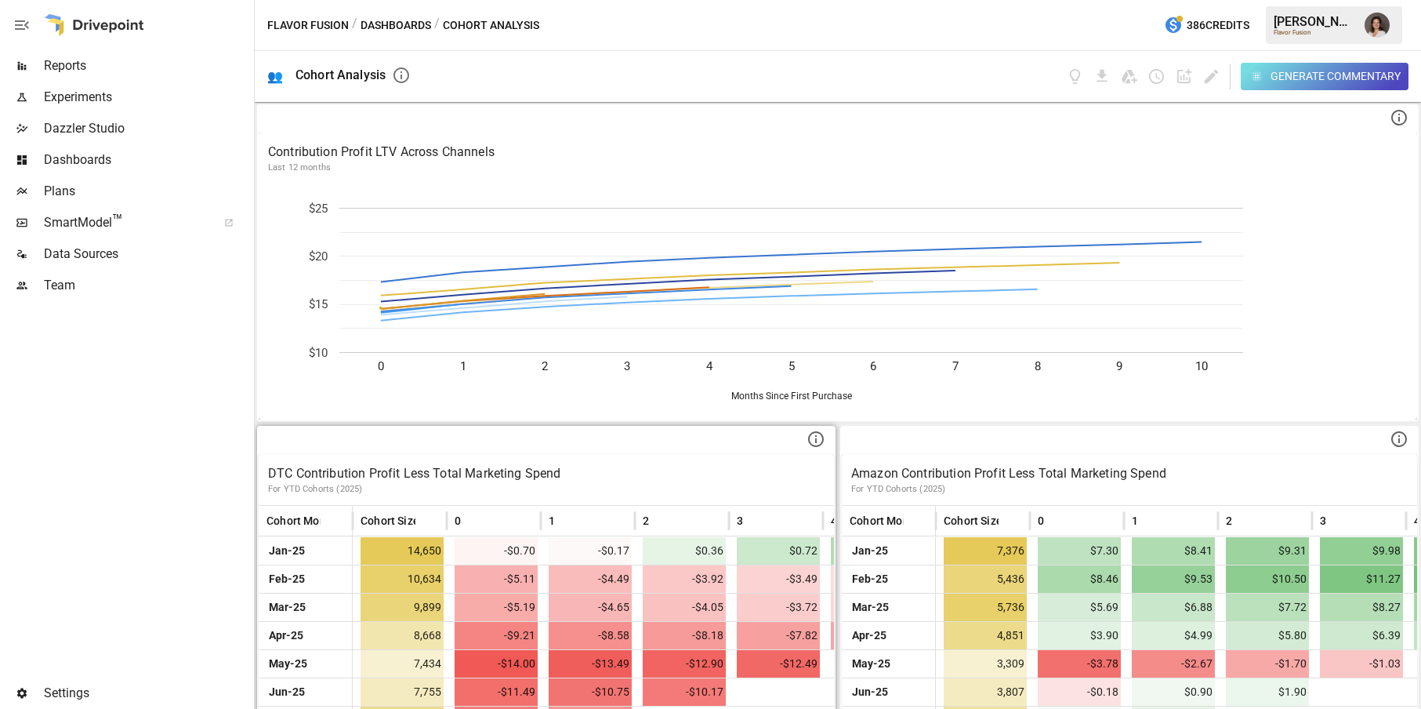
scroll to position [22, 0]
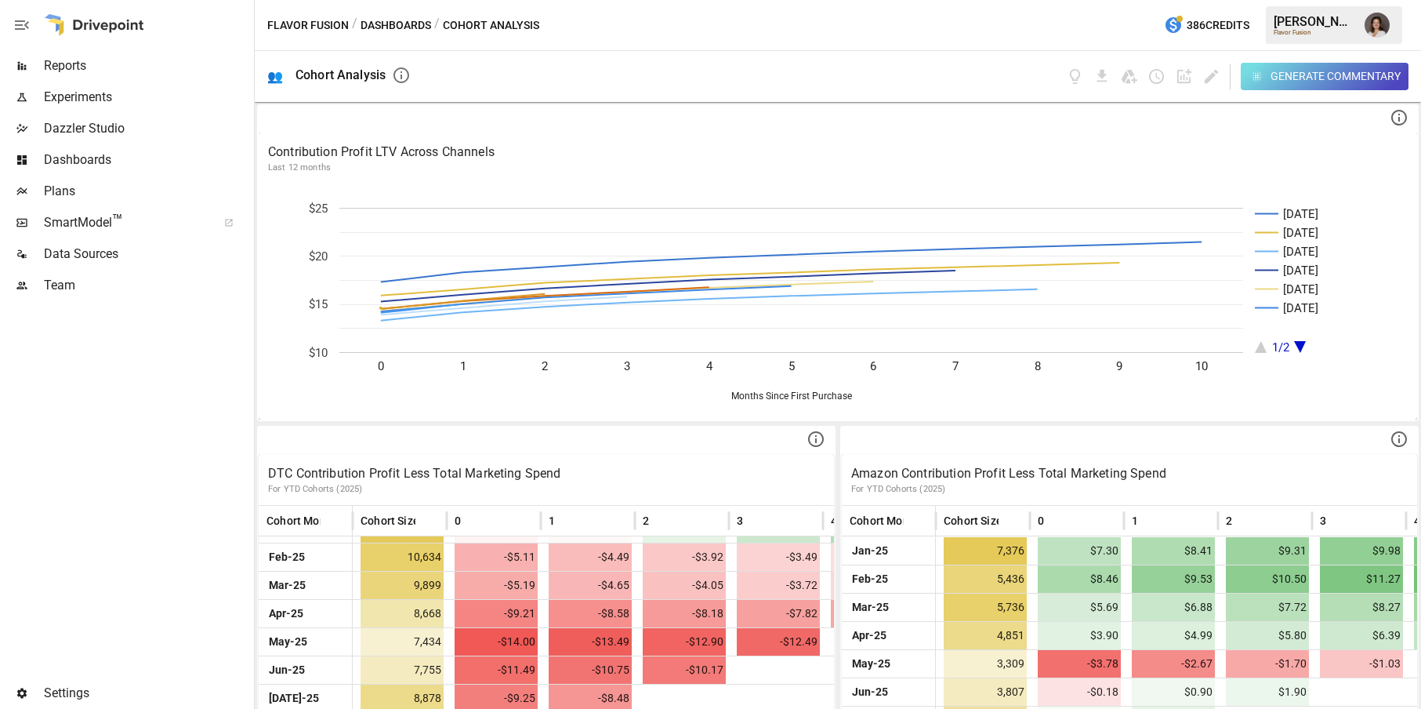
click at [1276, 74] on div "Generate Commentary" at bounding box center [1336, 77] width 130 height 20
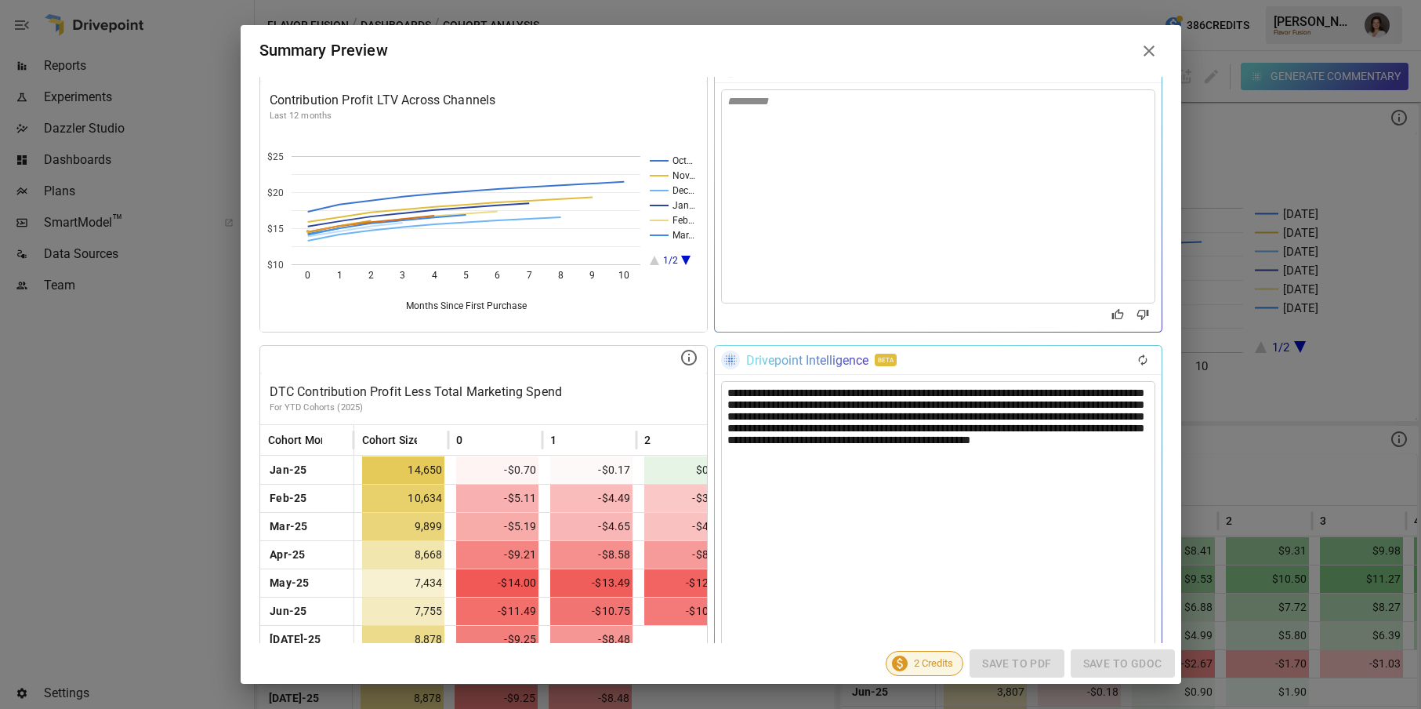
scroll to position [0, 0]
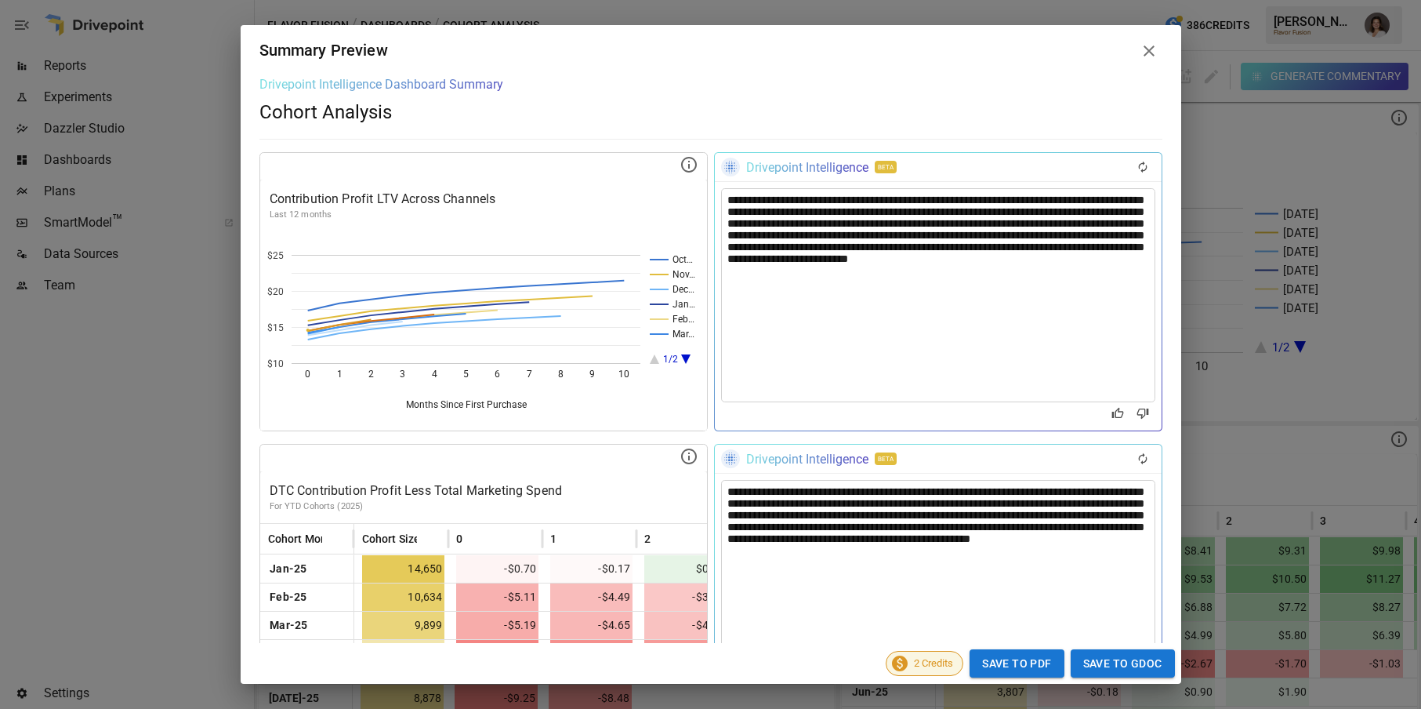
click at [1156, 49] on icon at bounding box center [1149, 51] width 19 height 19
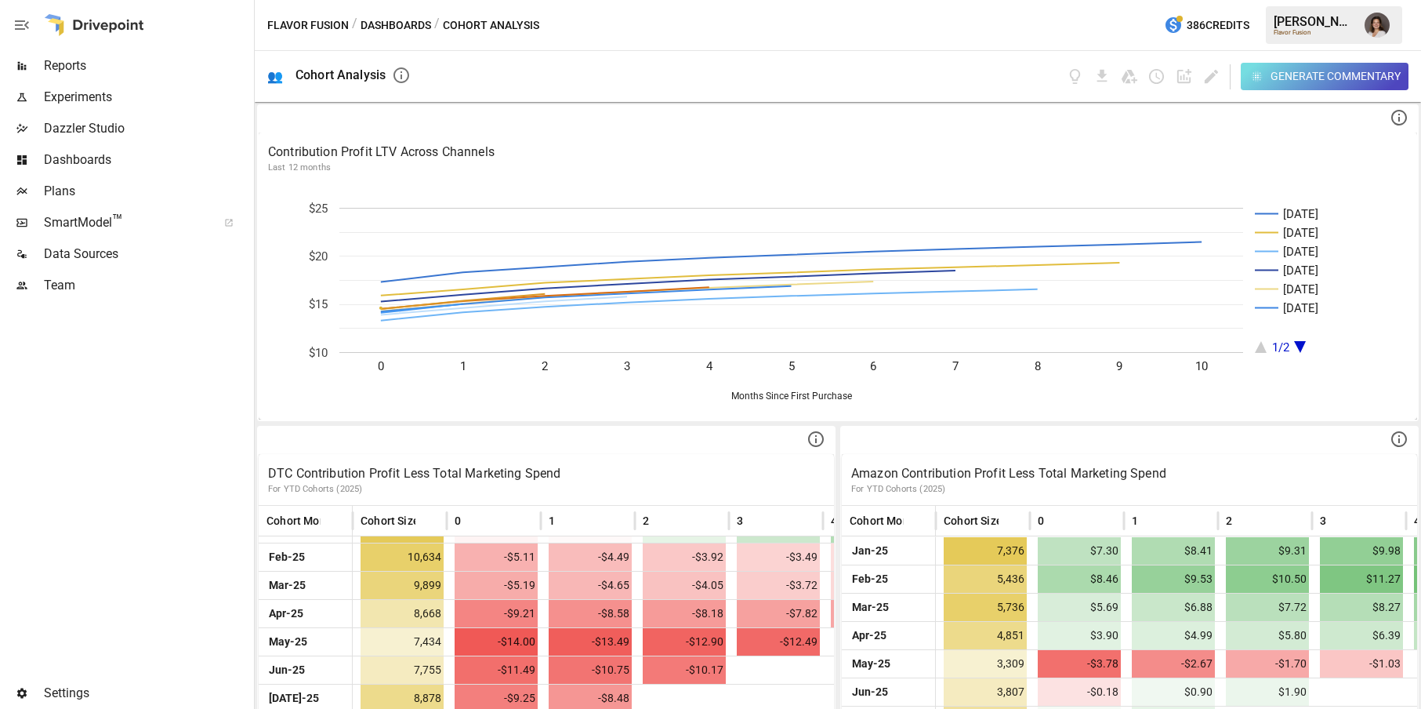
click at [385, 27] on button "Dashboards" at bounding box center [396, 26] width 71 height 20
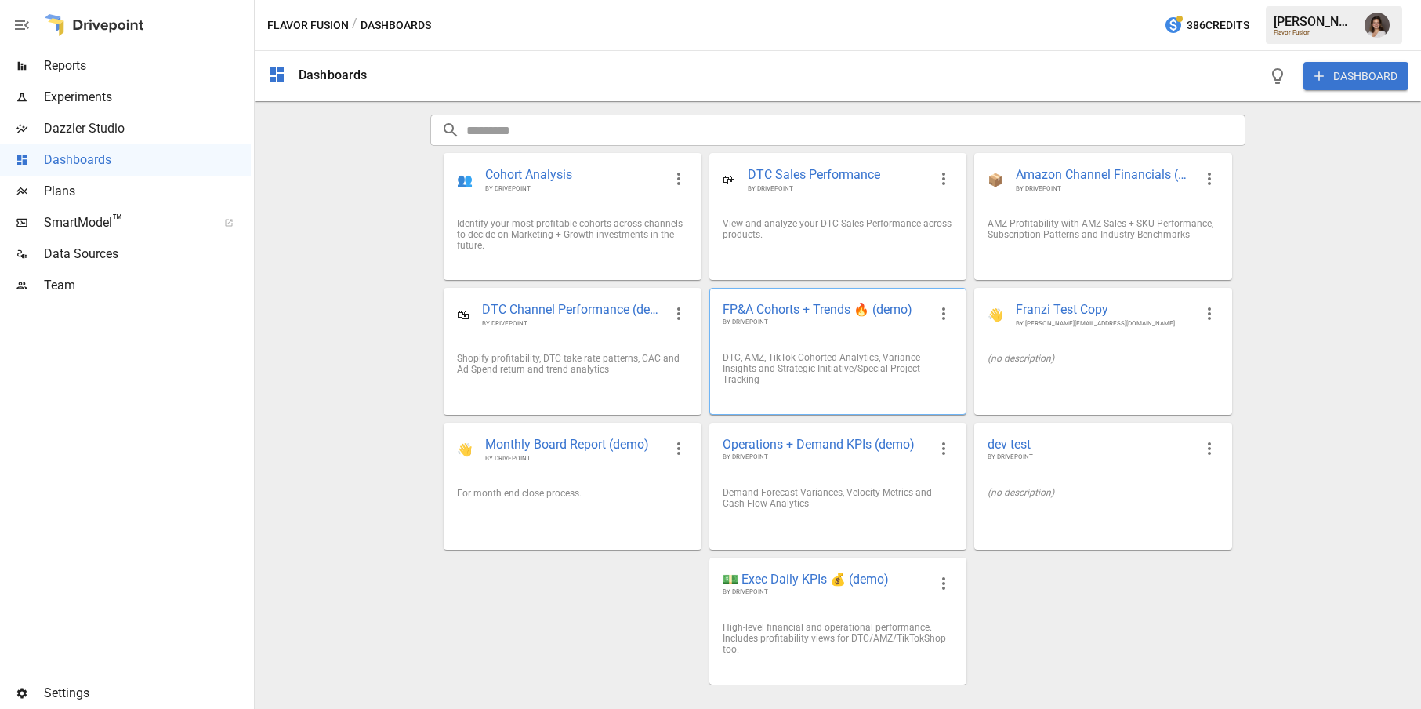
click at [782, 372] on div "DTC, AMZ, TikTok Cohorted Analytics, Variance Insights and Strategic Initiative…" at bounding box center [838, 368] width 230 height 33
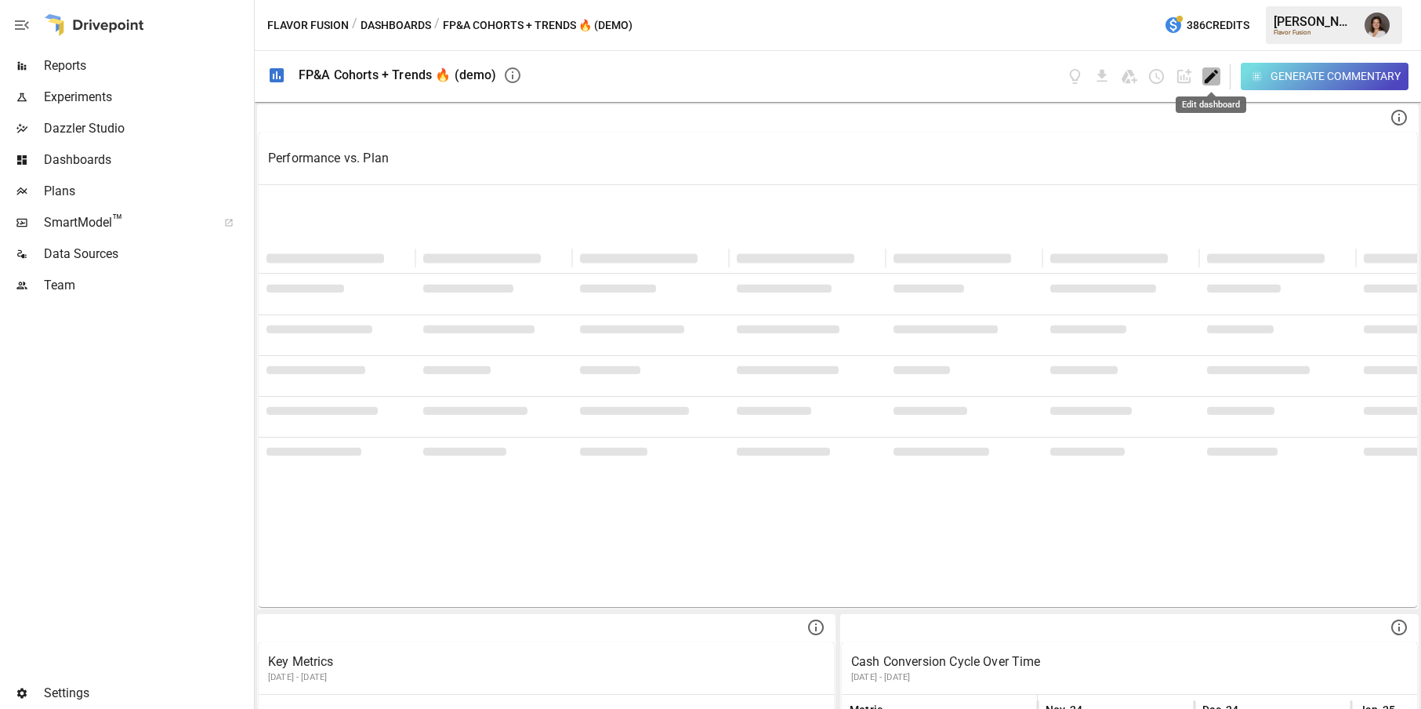
click at [1211, 81] on icon "Edit dashboard" at bounding box center [1212, 76] width 18 height 18
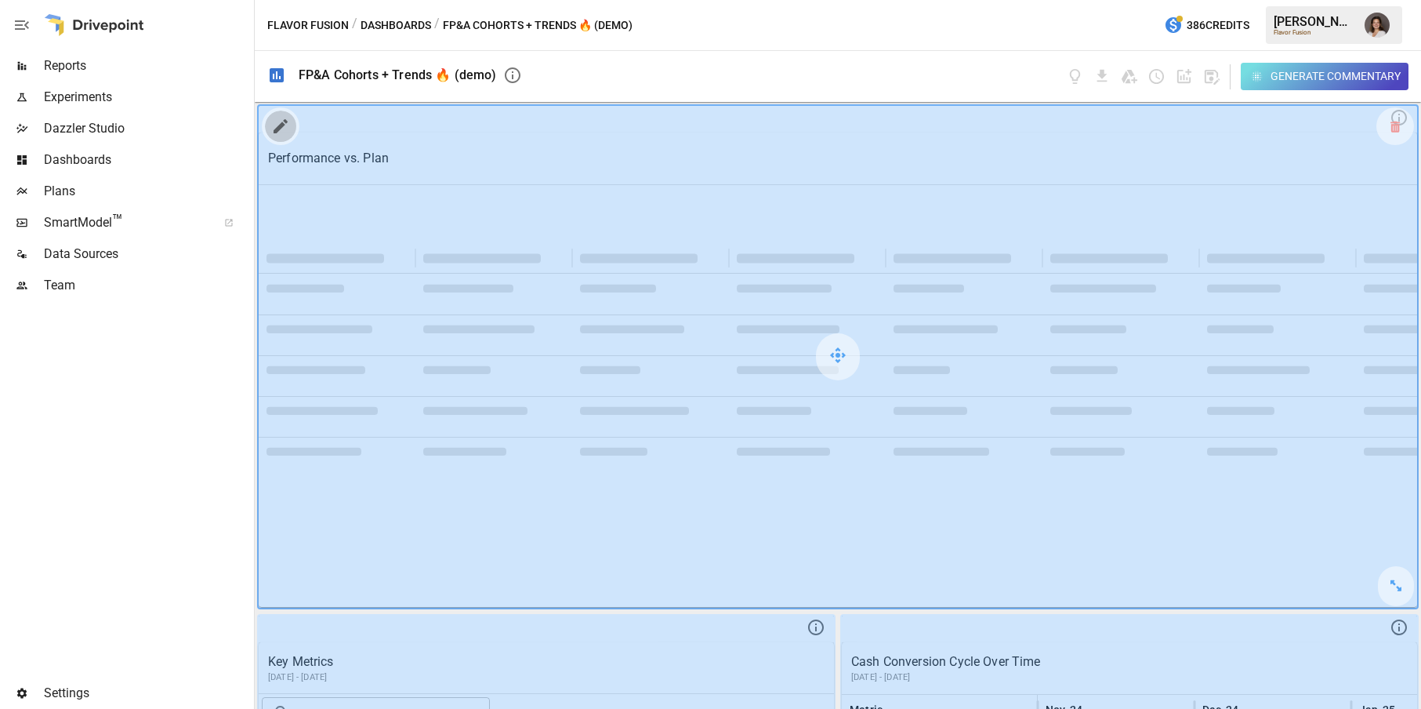
click at [281, 125] on icon "button" at bounding box center [281, 126] width 14 height 14
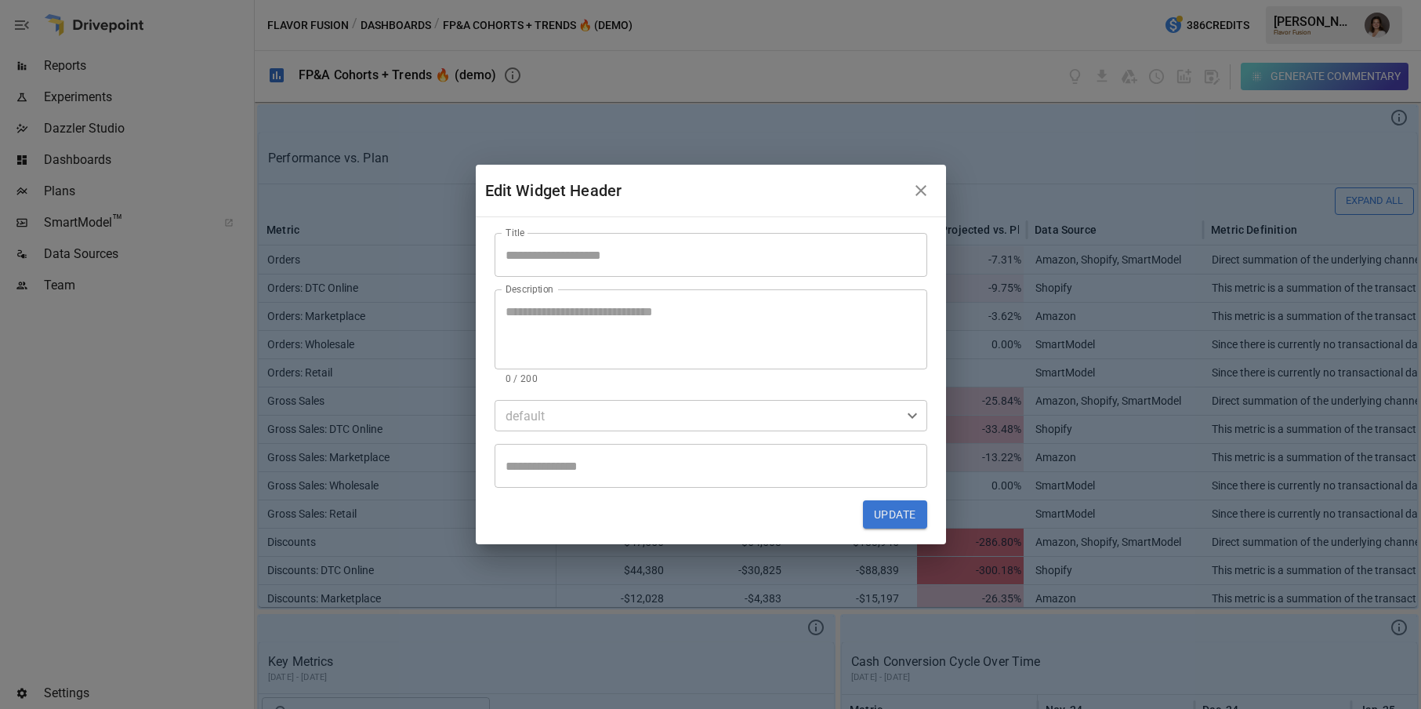
click at [630, 0] on body "Reports Experiments Dazzler Studio Dashboards Plans SmartModel ™ Data Sources T…" at bounding box center [710, 0] width 1421 height 0
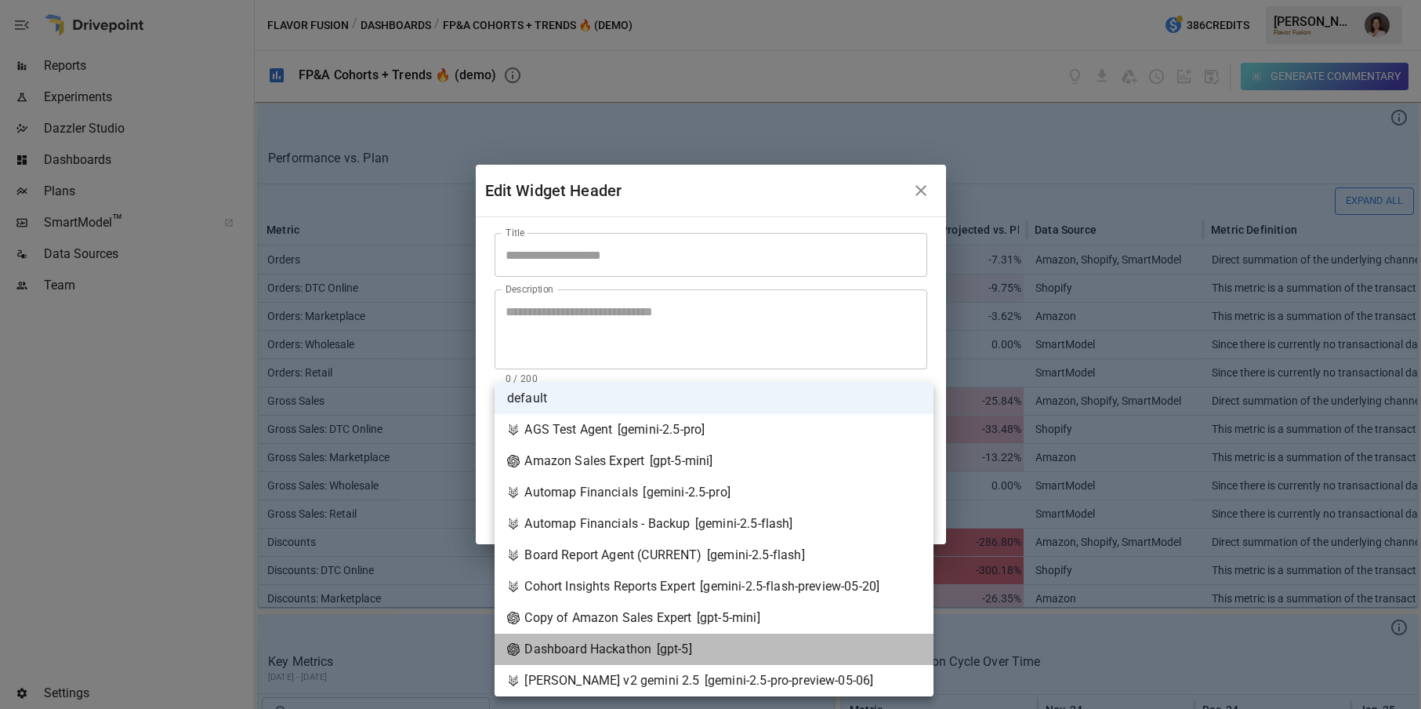
click at [650, 644] on div "Dashboard Hackathon [ gpt-5 ]" at bounding box center [599, 649] width 185 height 19
type input "**********"
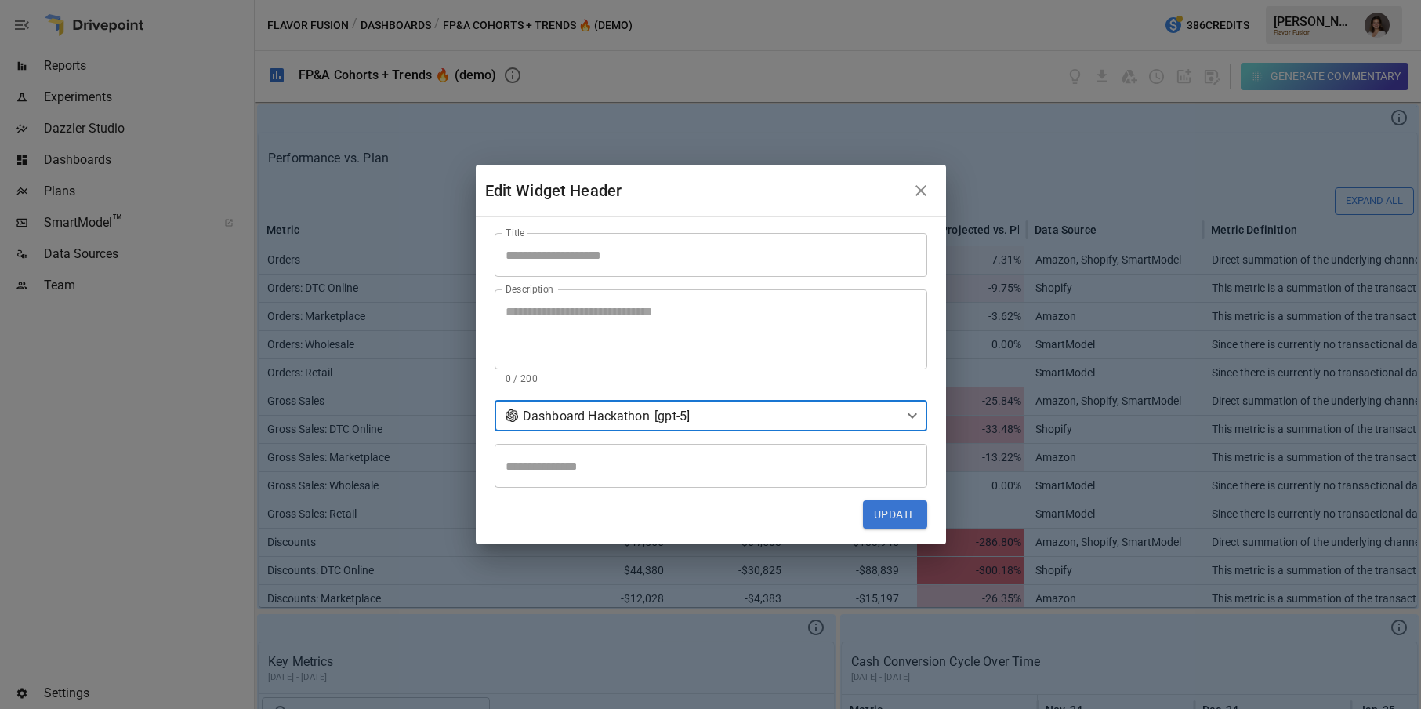
click at [894, 519] on button "Update" at bounding box center [895, 514] width 64 height 28
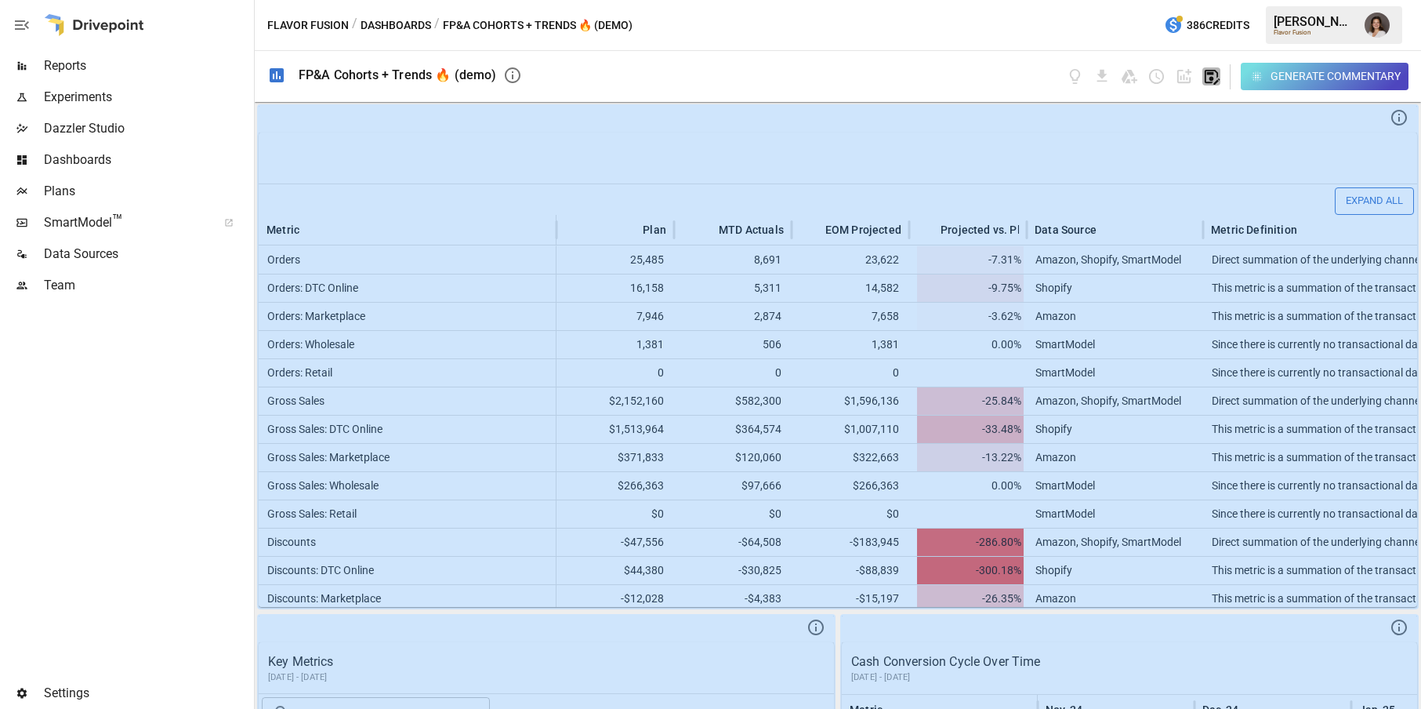
click at [1211, 78] on icon "button" at bounding box center [1212, 77] width 15 height 15
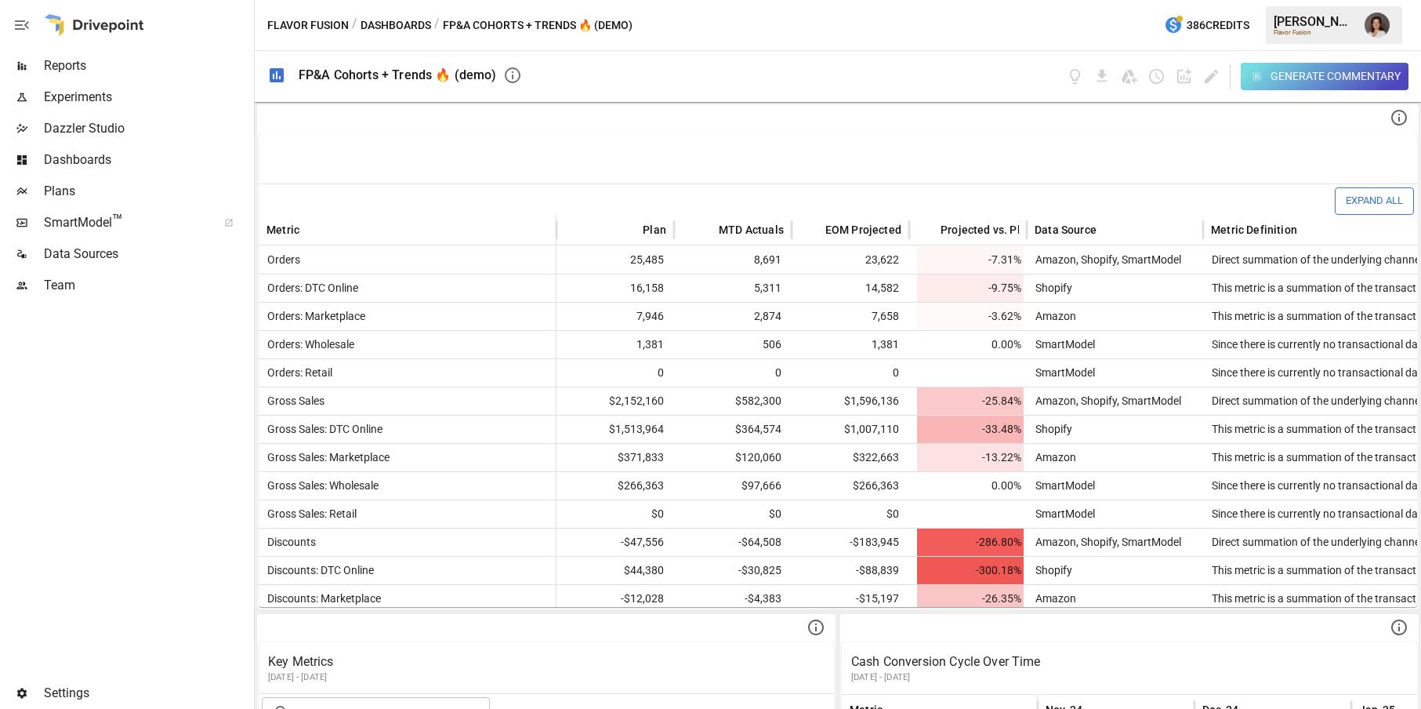
click at [1260, 72] on icon "button" at bounding box center [1257, 76] width 11 height 11
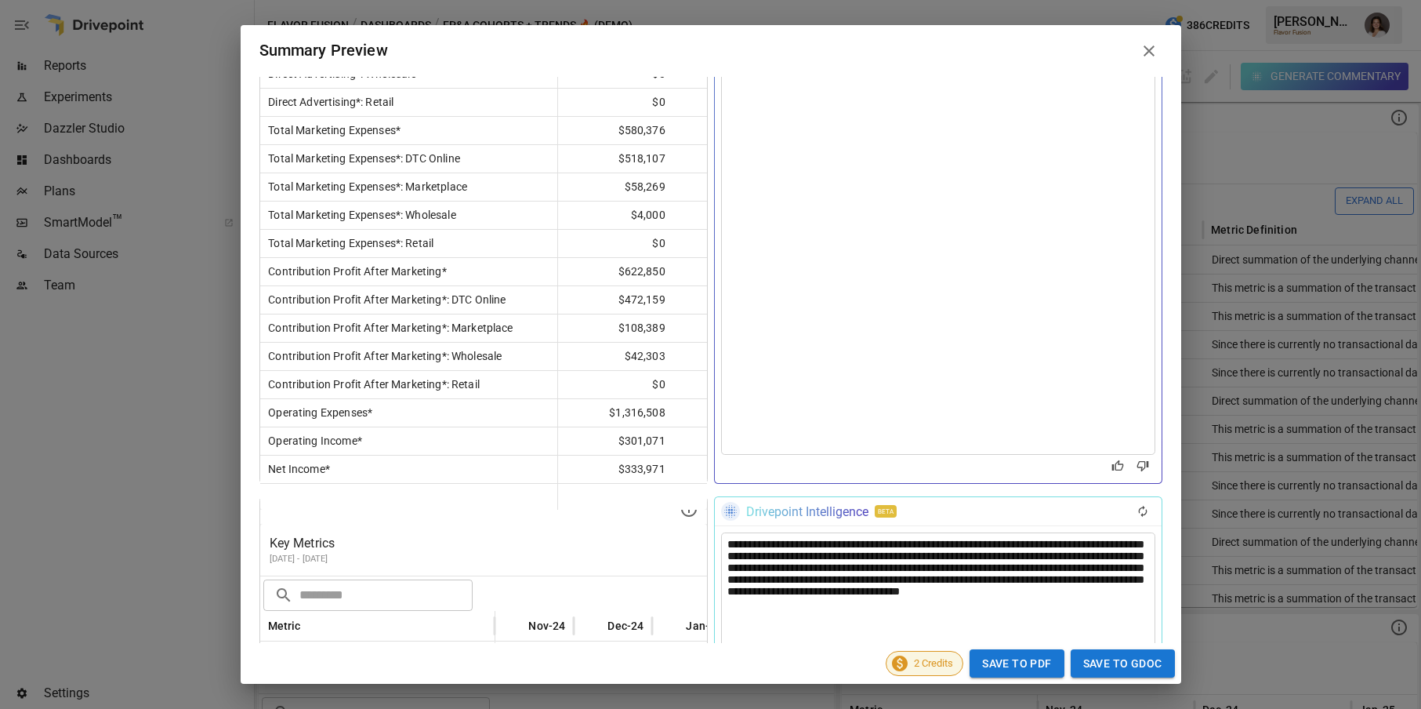
scroll to position [1822, 0]
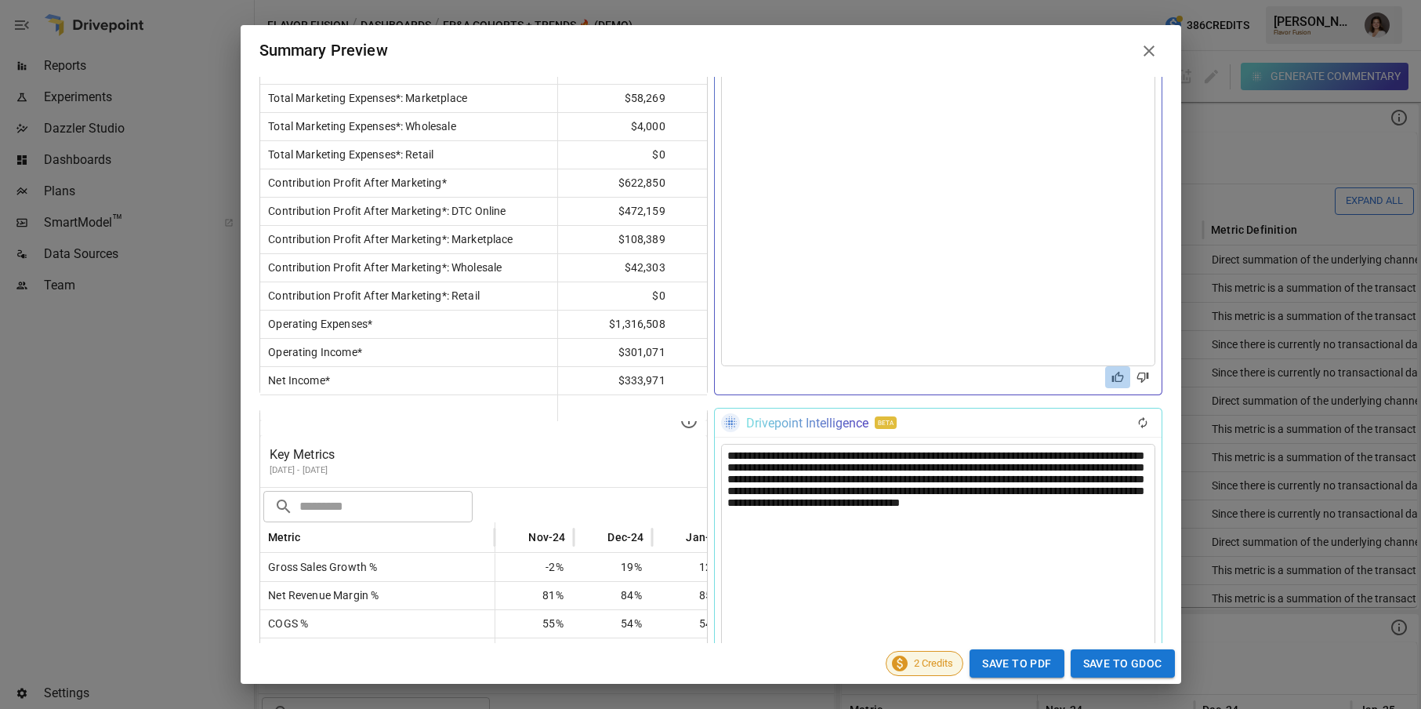
click at [1113, 379] on icon "Good Response" at bounding box center [1118, 377] width 13 height 13
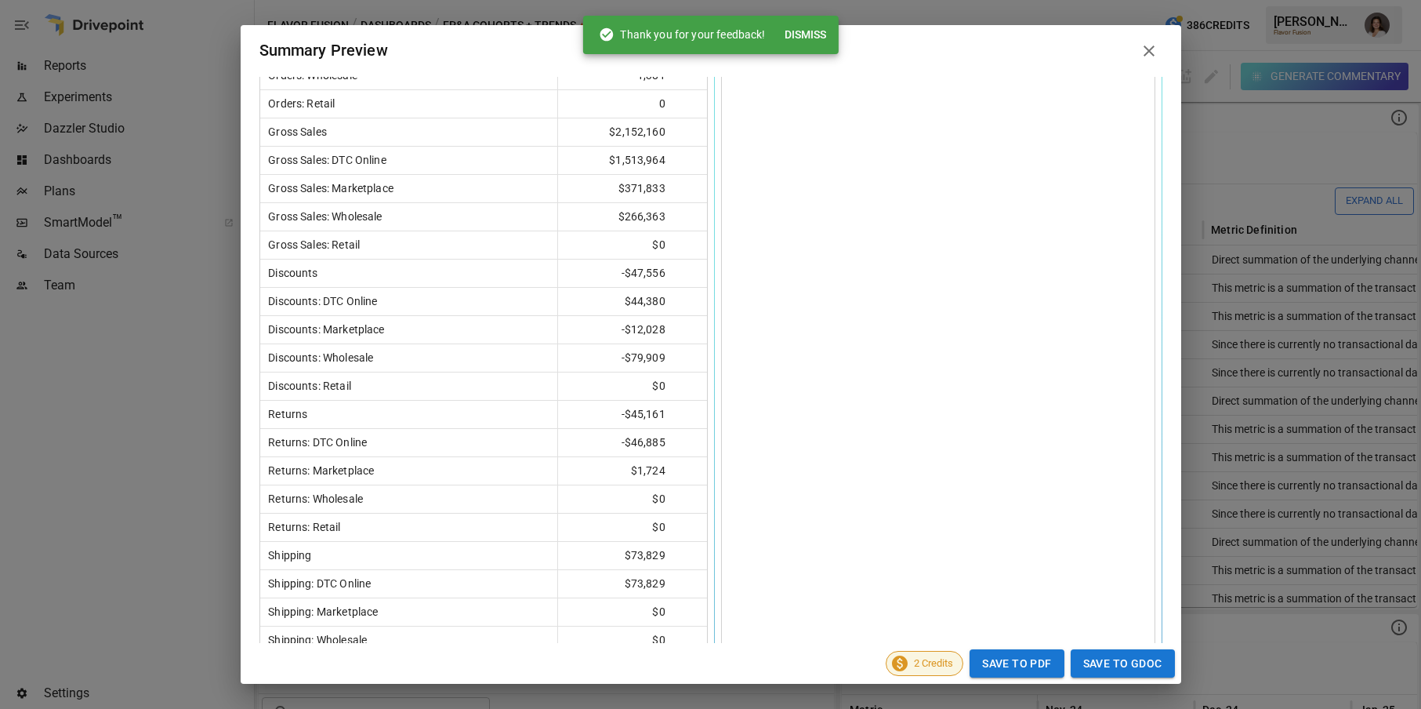
scroll to position [0, 0]
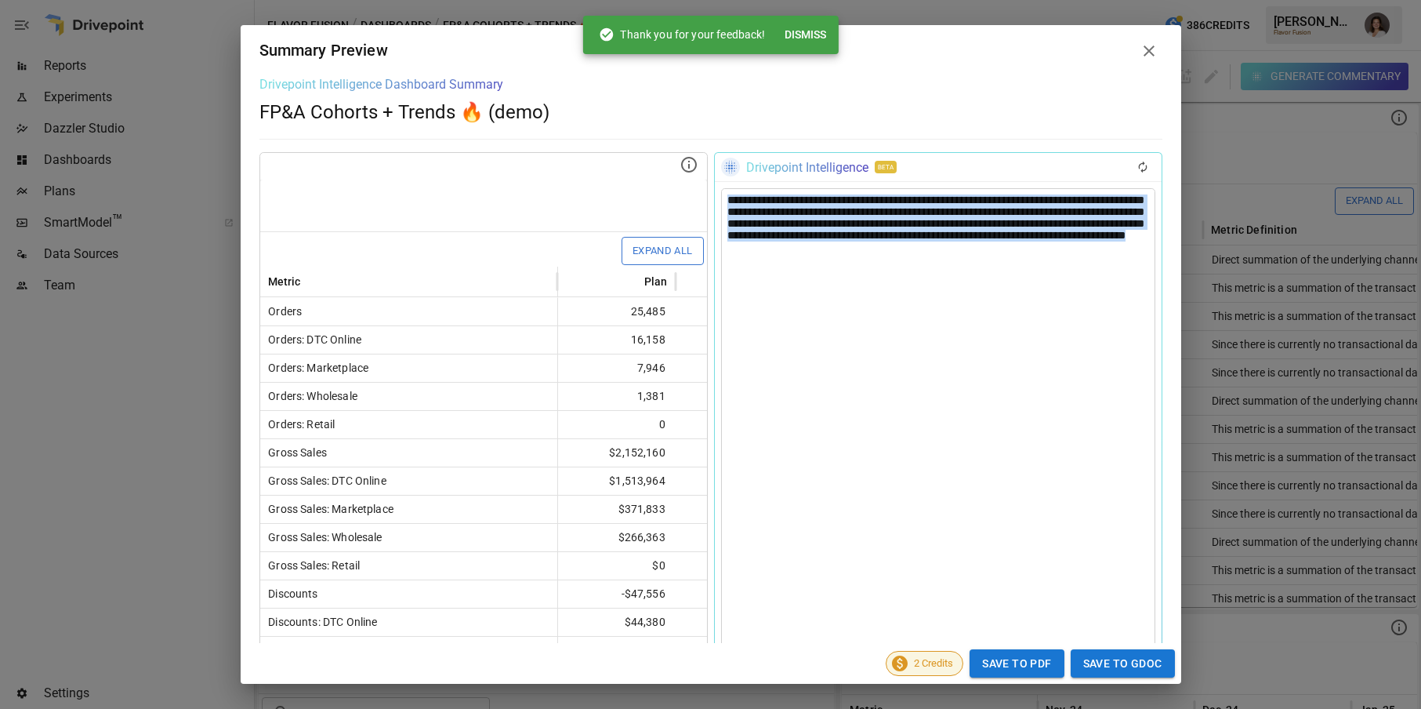
drag, startPoint x: 1001, startPoint y: 262, endPoint x: 688, endPoint y: 201, distance: 319.5
copy div "**********"
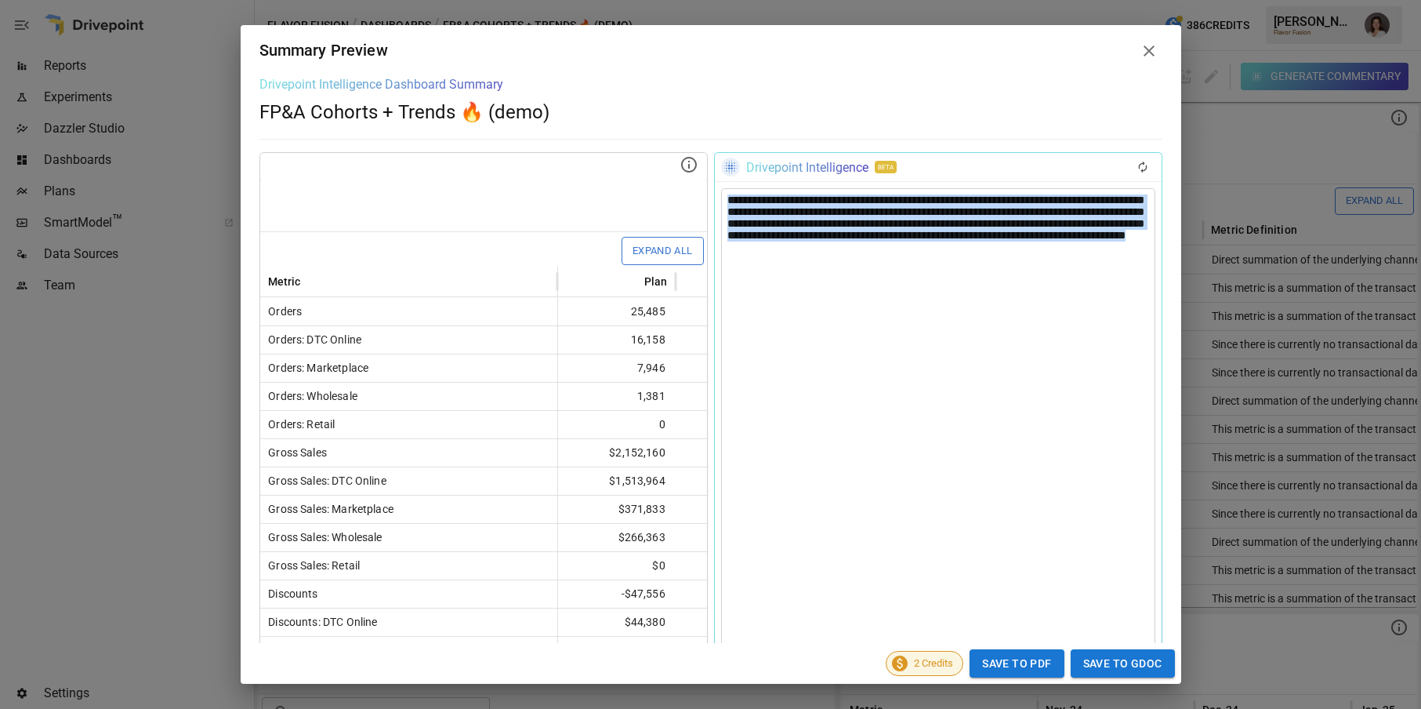
click at [1151, 47] on icon at bounding box center [1149, 50] width 11 height 11
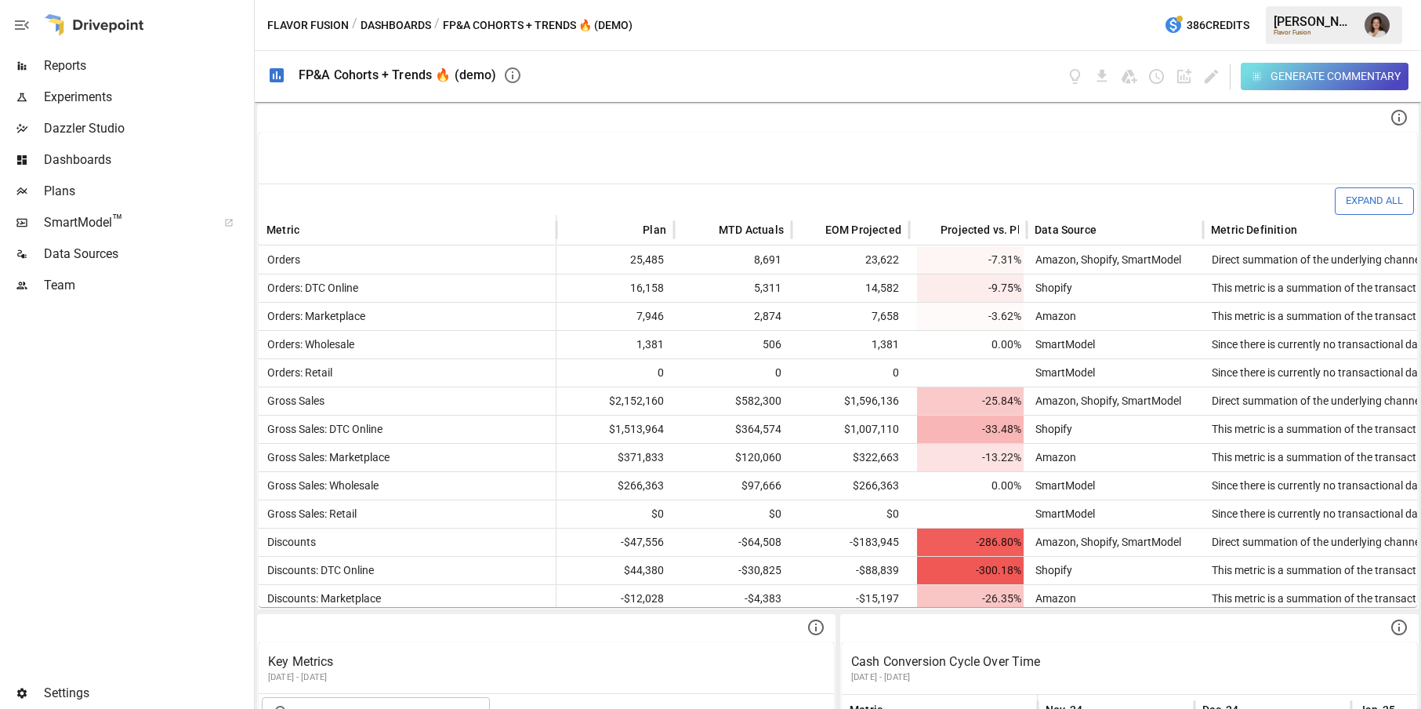
click at [165, 153] on span "Dashboards" at bounding box center [147, 160] width 207 height 19
